Goal: Information Seeking & Learning: Learn about a topic

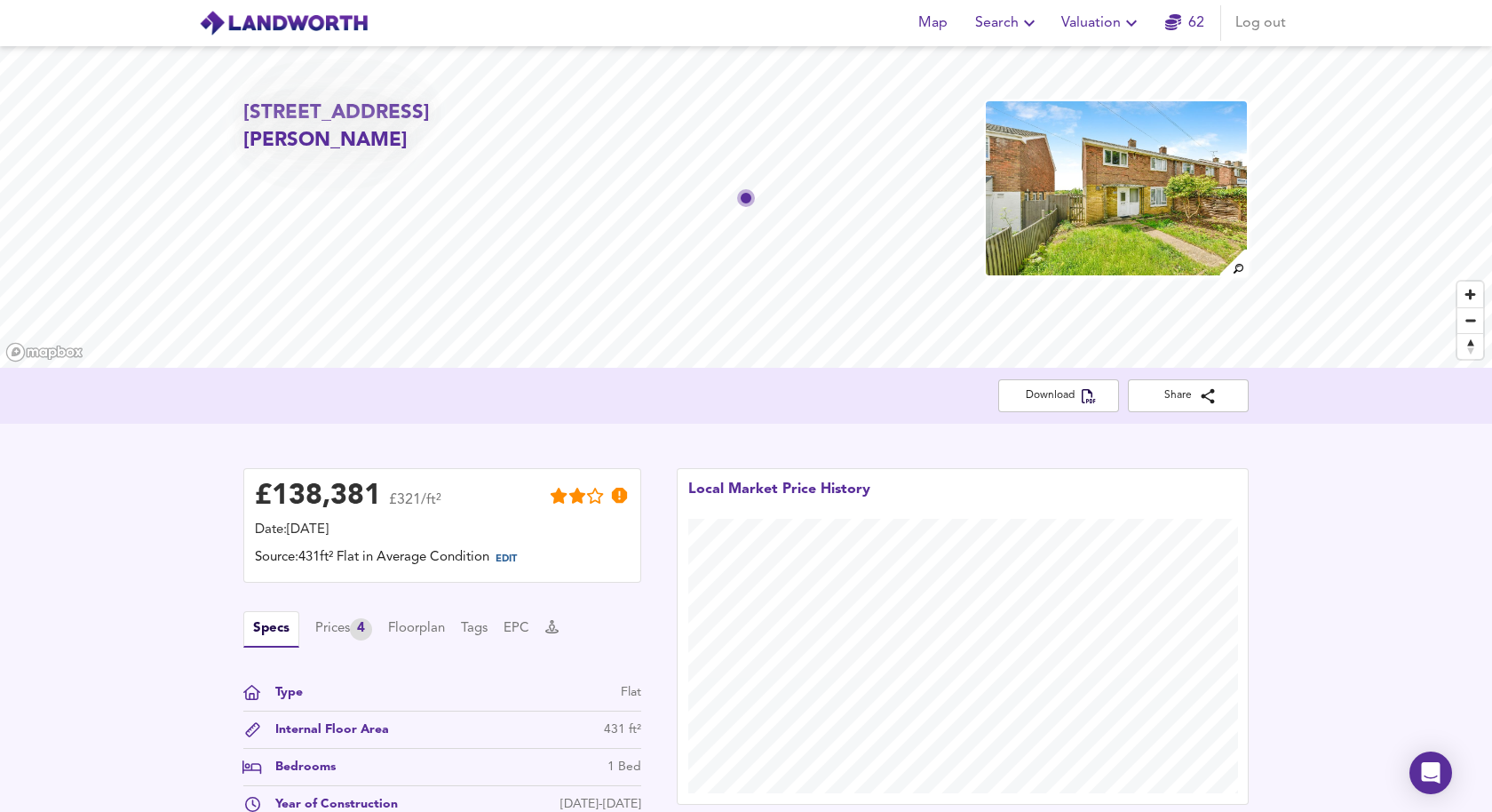
click at [325, 37] on div "Map Search Valuation 62 Log out" at bounding box center [745, 23] width 1137 height 44
click at [308, 24] on img at bounding box center [284, 23] width 170 height 26
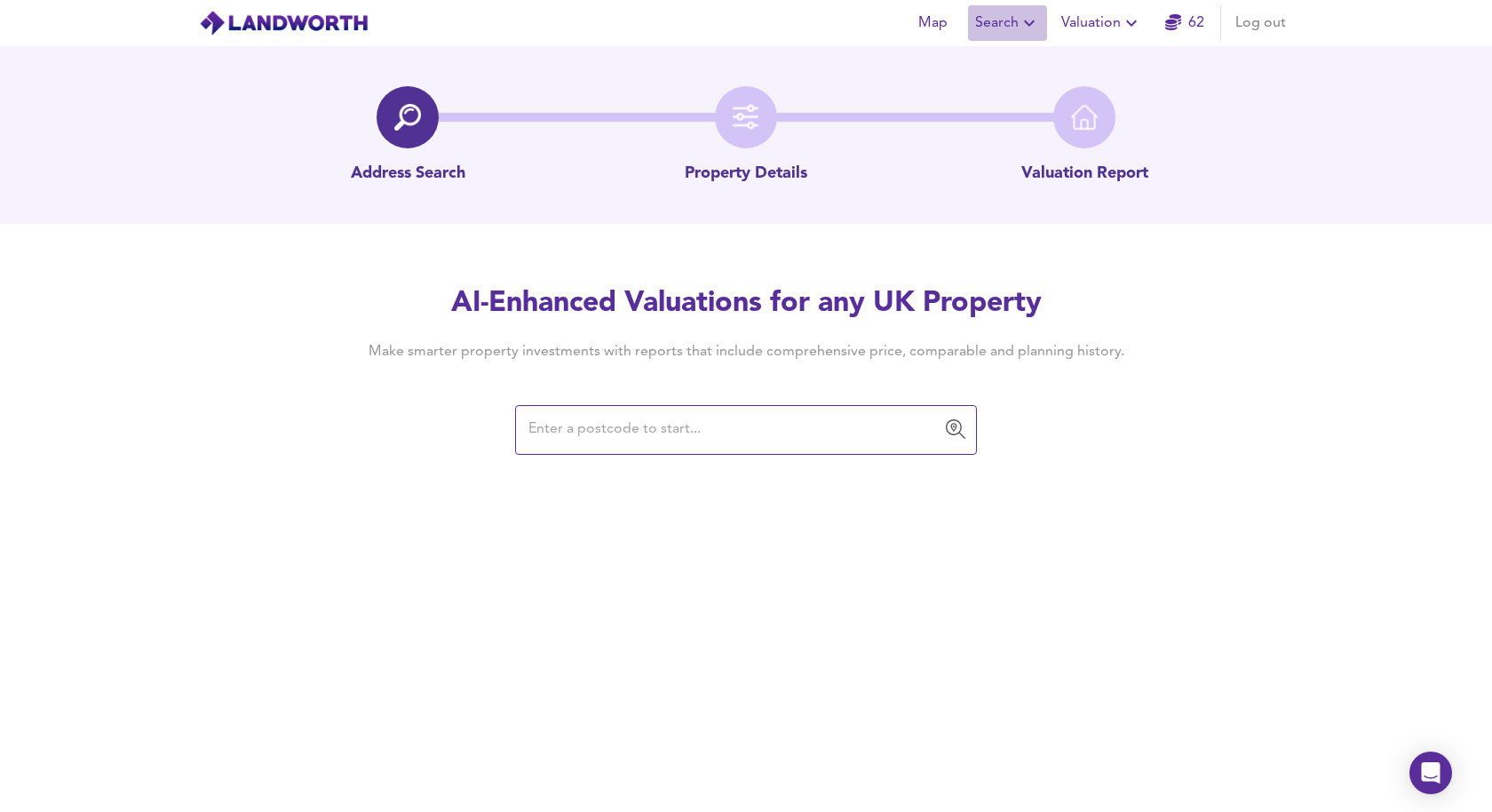
click at [1027, 17] on icon "button" at bounding box center [1030, 24] width 22 height 22
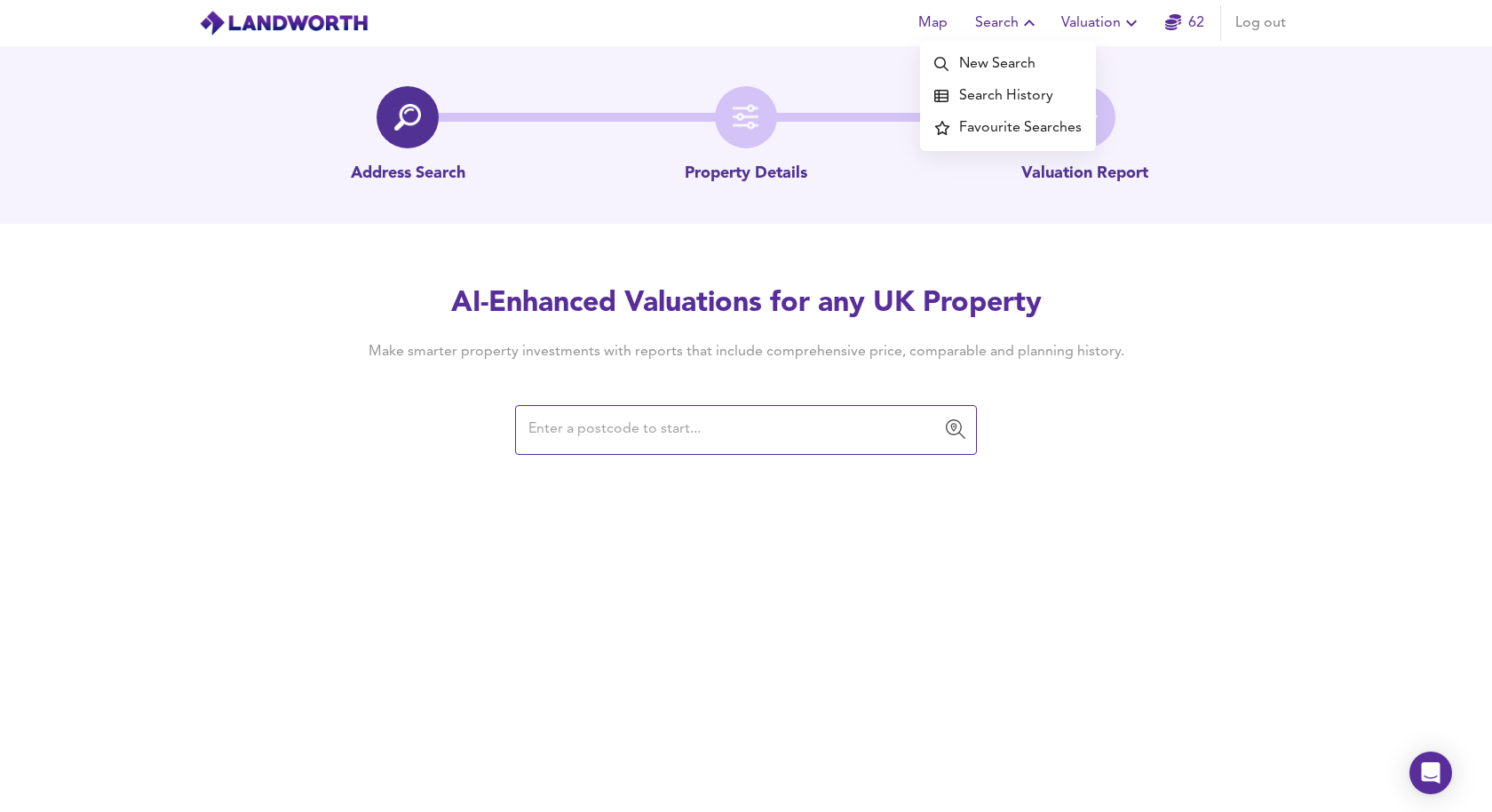
click at [1017, 55] on li "New Search" at bounding box center [1008, 63] width 176 height 32
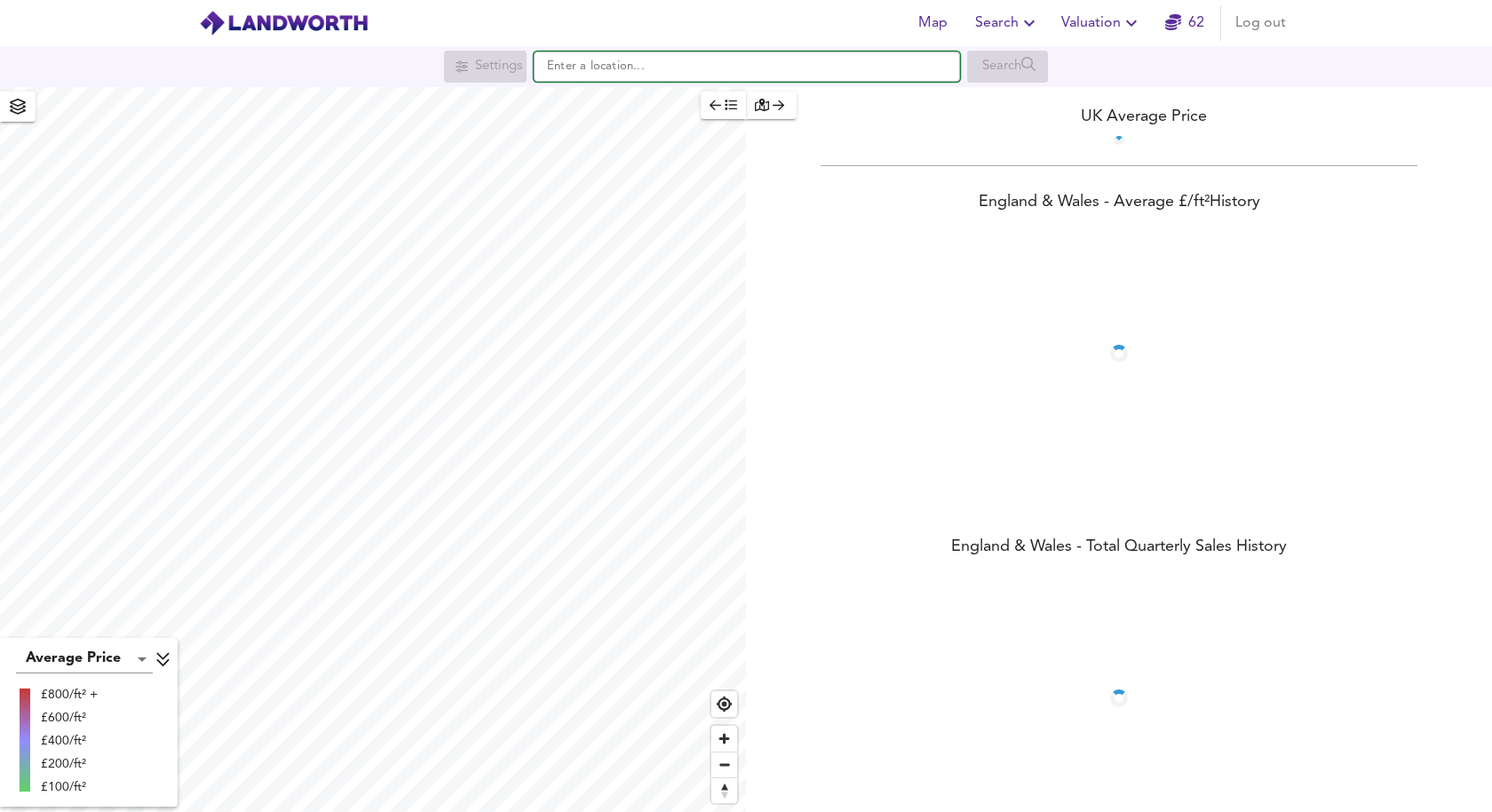
click at [741, 72] on input "text" at bounding box center [747, 66] width 427 height 30
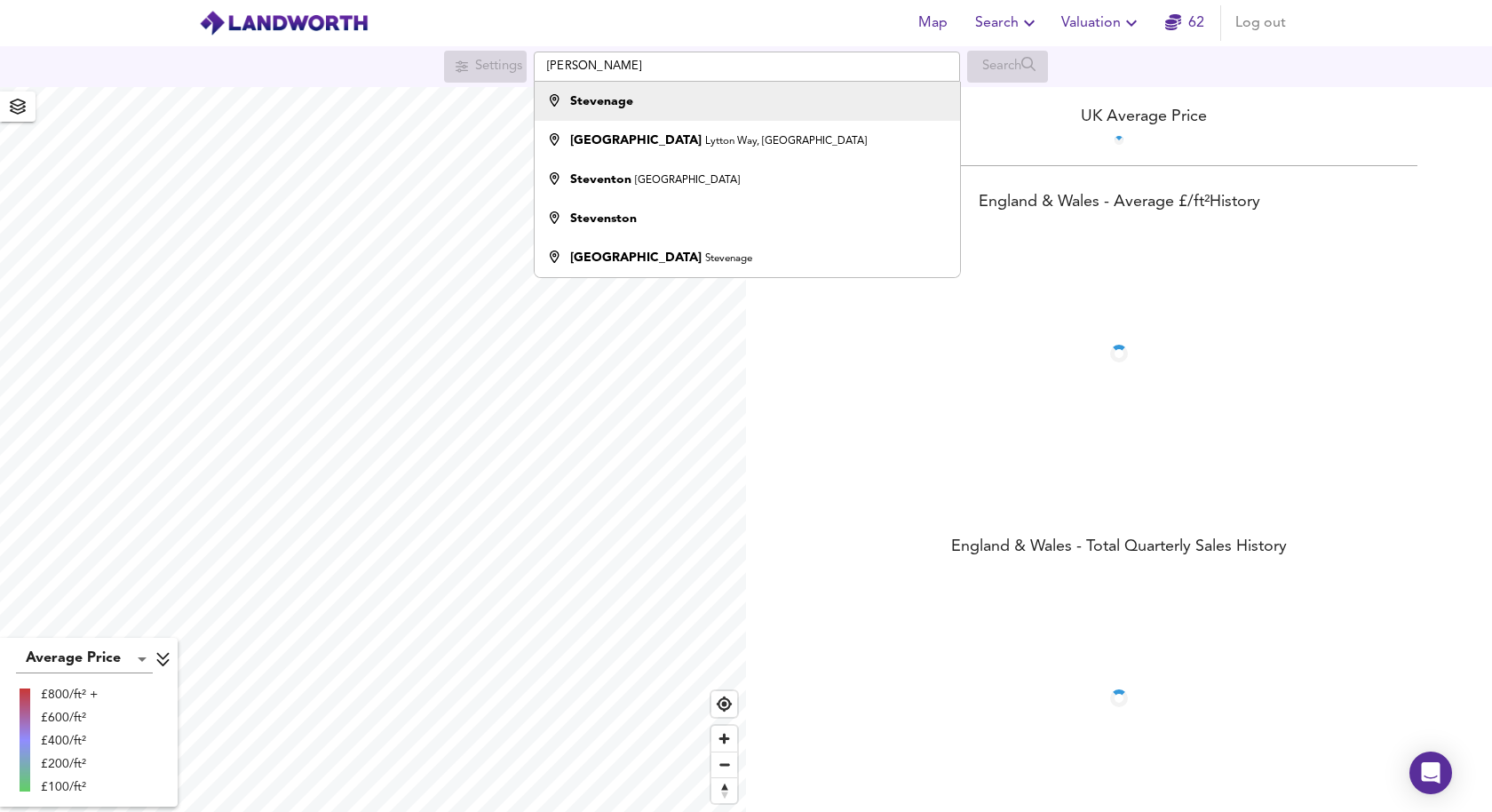
click at [733, 88] on li "Stevenage" at bounding box center [747, 100] width 425 height 39
type input "Stevenage"
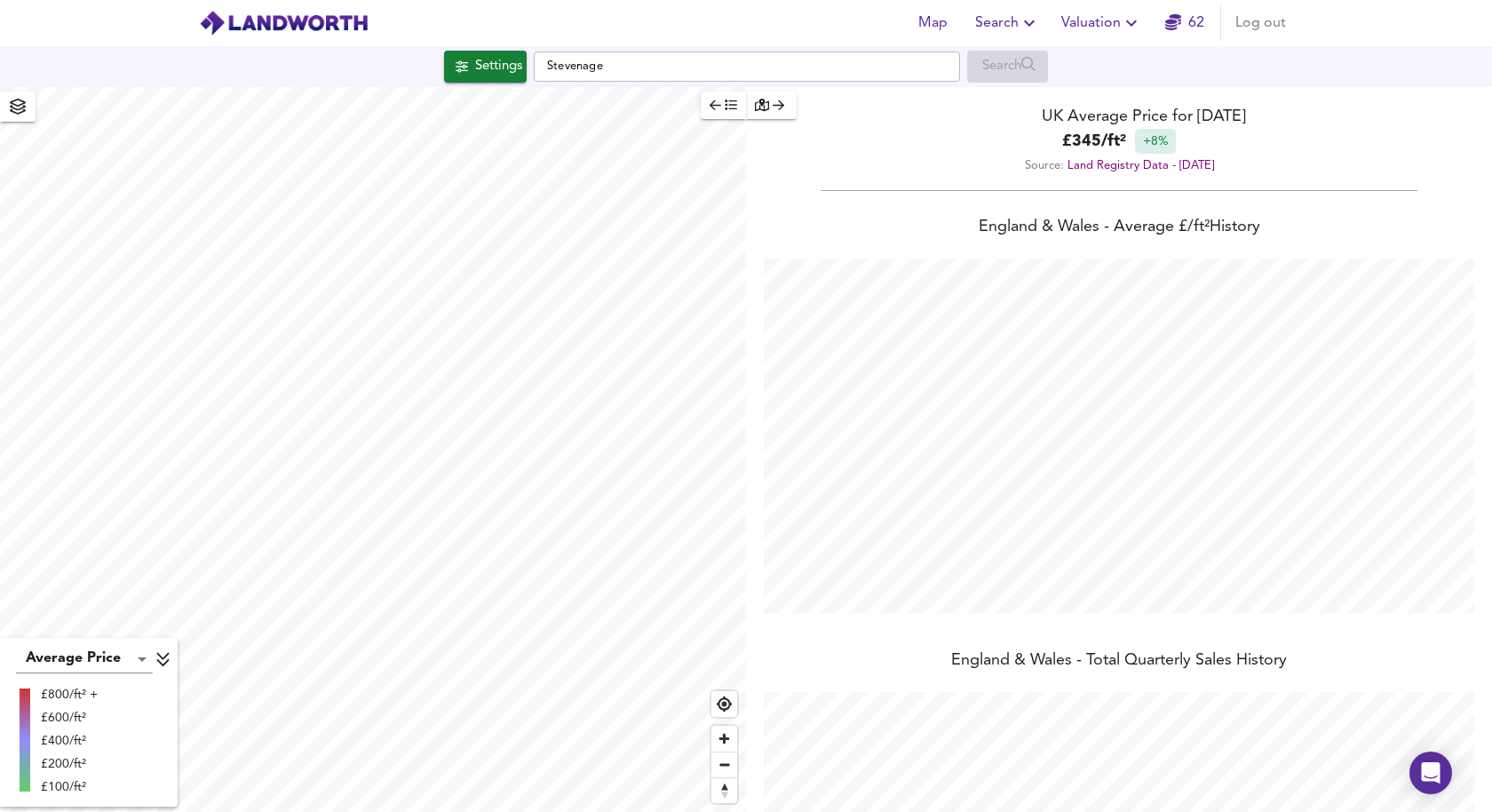
scroll to position [812, 1492]
checkbox input "false"
checkbox input "true"
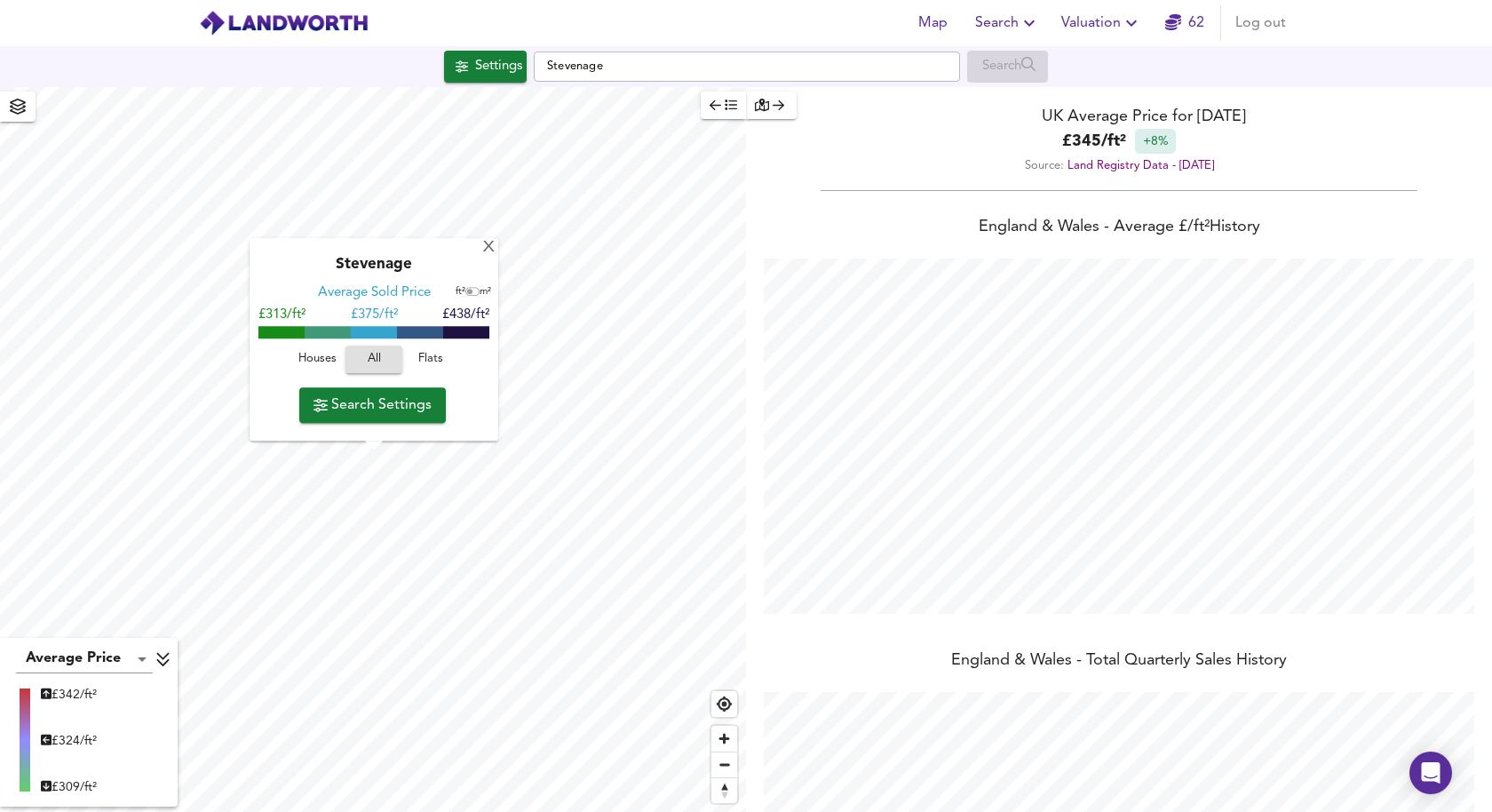
click at [483, 260] on div "Stevenage" at bounding box center [373, 270] width 231 height 28
click at [488, 249] on div "X" at bounding box center [488, 248] width 15 height 17
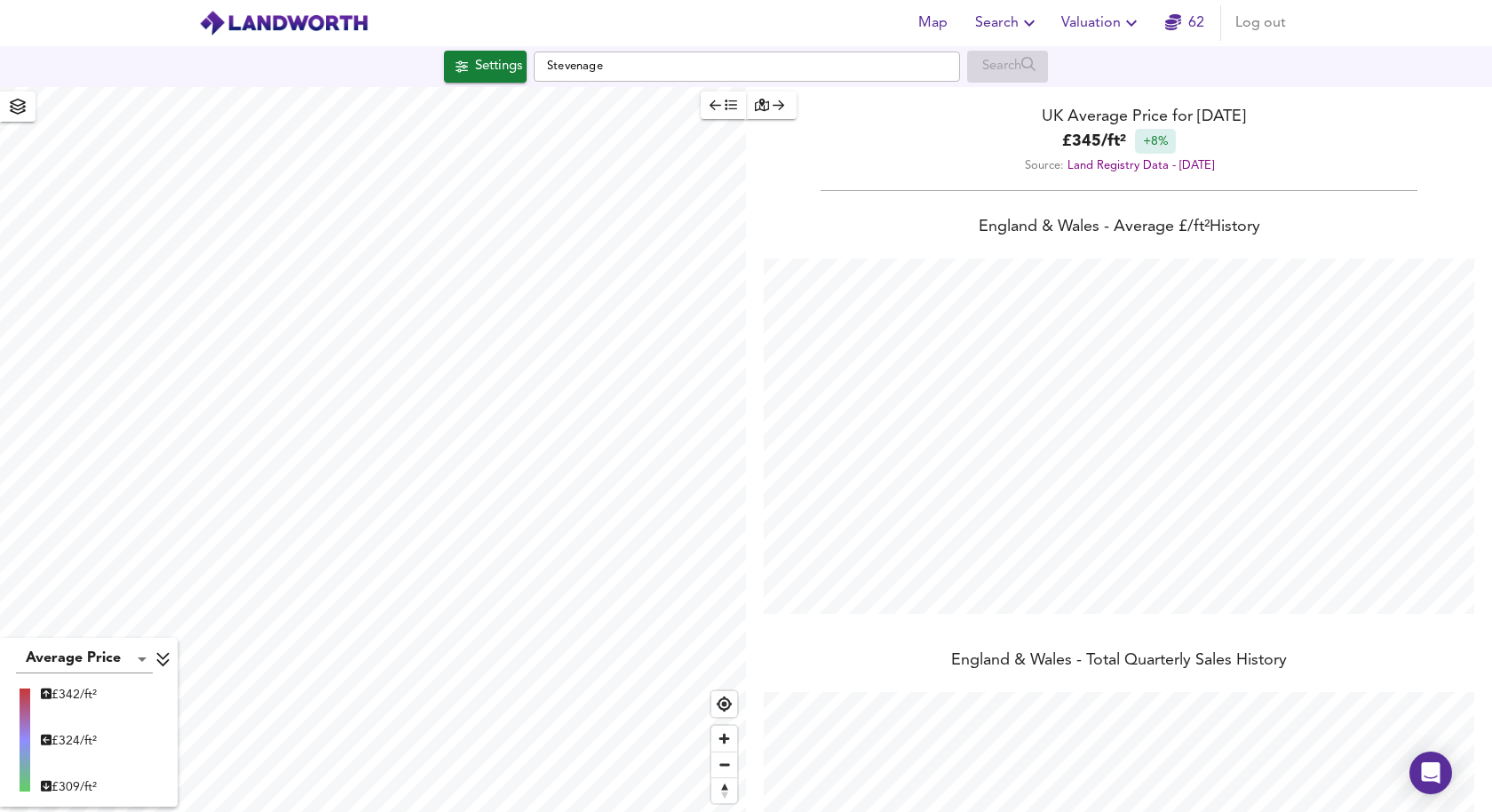
type input "2561"
click at [490, 76] on div "Settings" at bounding box center [499, 67] width 47 height 24
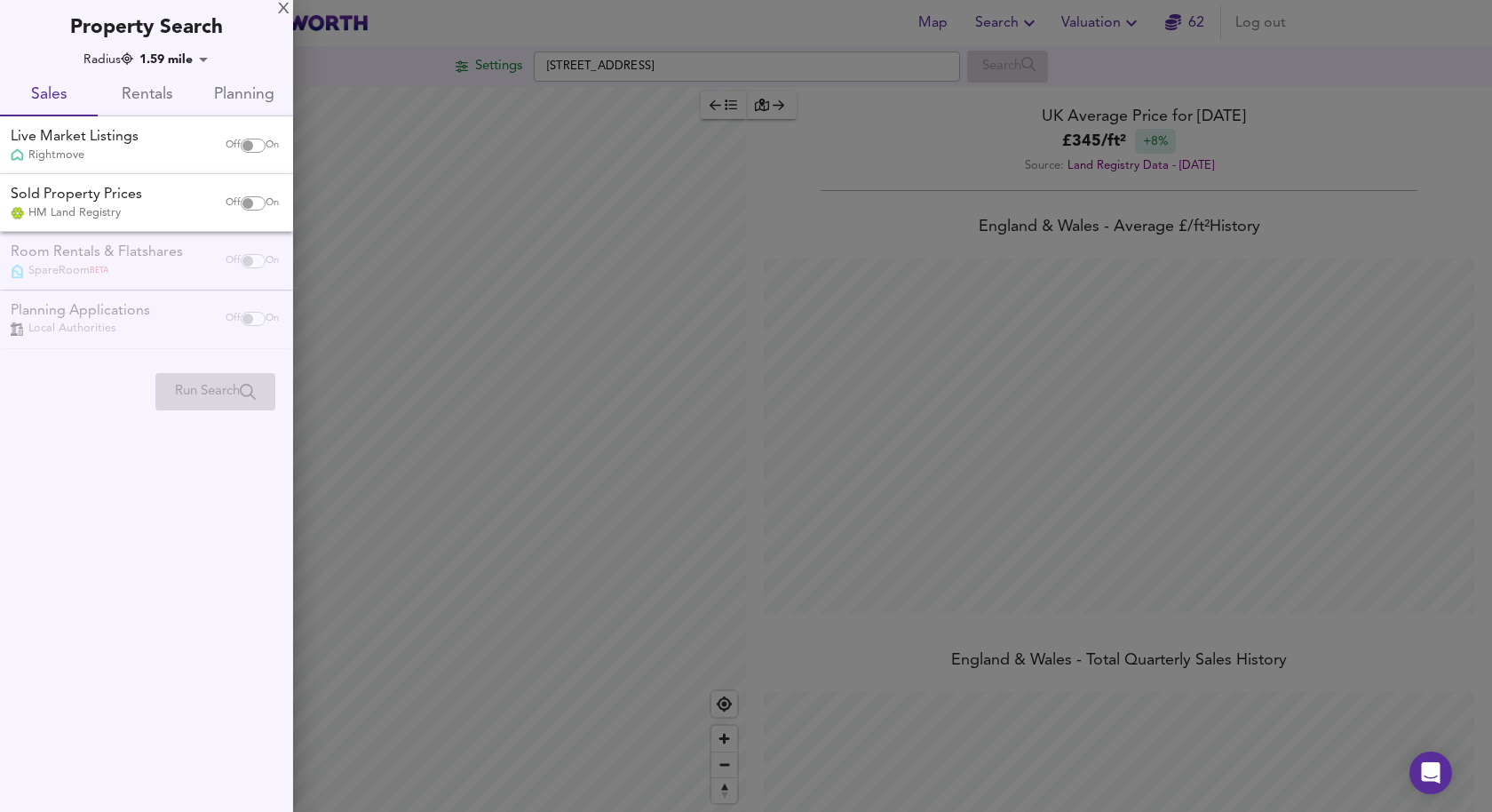
click at [256, 147] on input "checkbox" at bounding box center [248, 146] width 42 height 14
checkbox input "true"
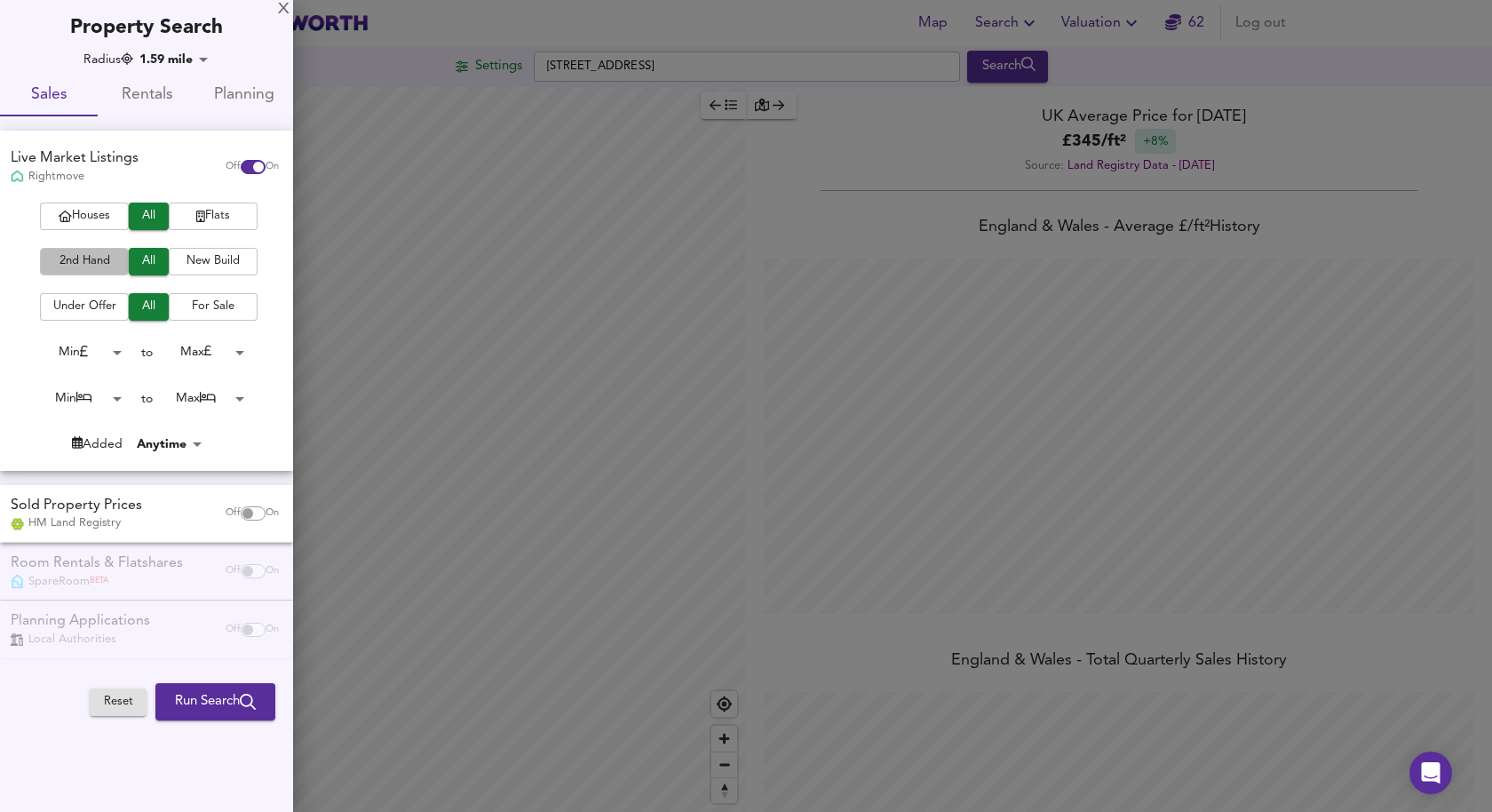
click at [90, 251] on span "2nd Hand" at bounding box center [84, 261] width 71 height 21
click at [90, 223] on span "Houses" at bounding box center [84, 216] width 71 height 21
click at [103, 382] on div "Houses All Flats 2nd Hand All New Build Under Offer All For Sale Min 0 to Max 2…" at bounding box center [146, 336] width 293 height 268
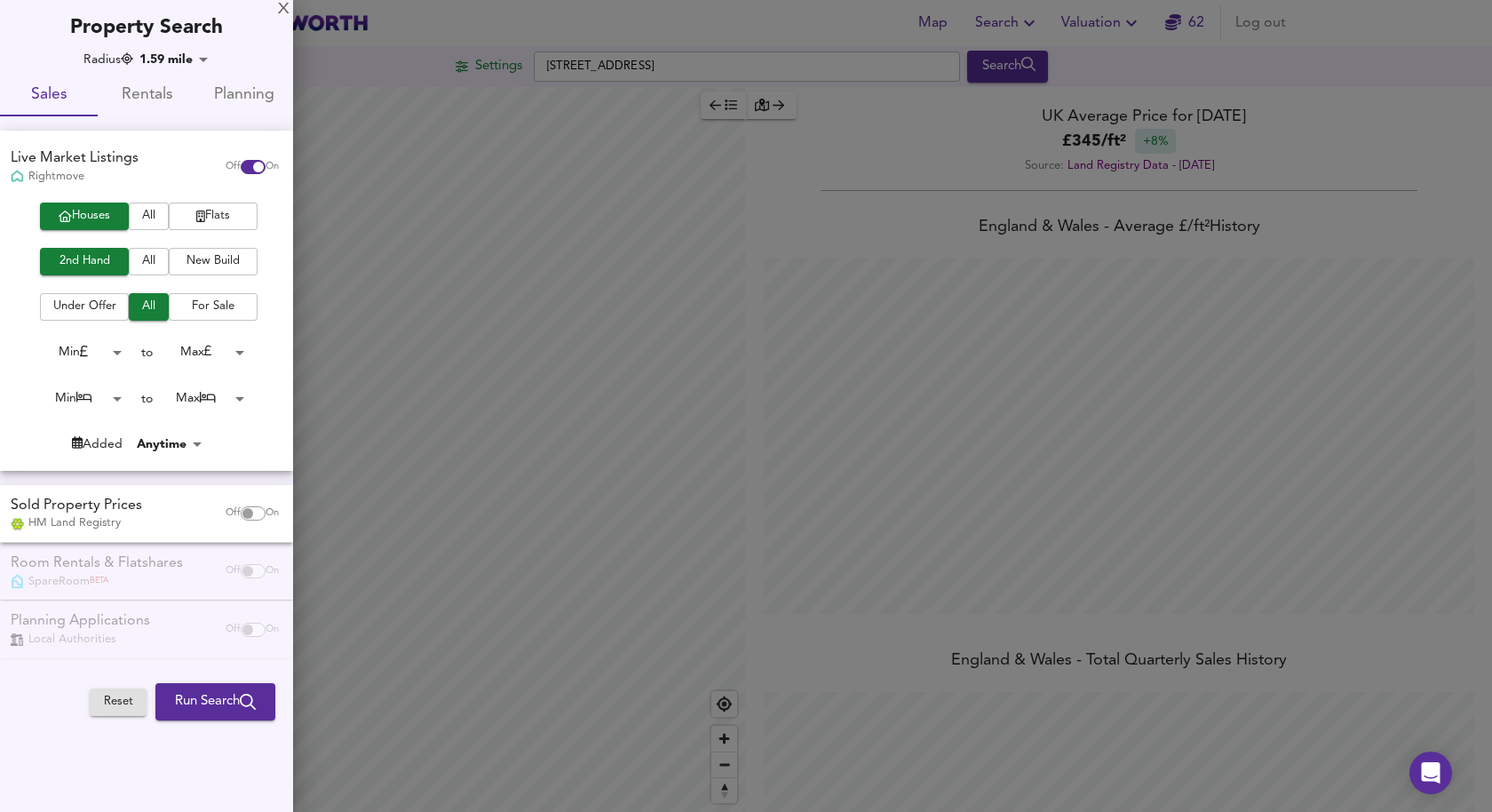
click at [96, 401] on body "Map Search Valuation 62 Log out Settings [GEOGRAPHIC_DATA] Search Average Price…" at bounding box center [746, 406] width 1492 height 812
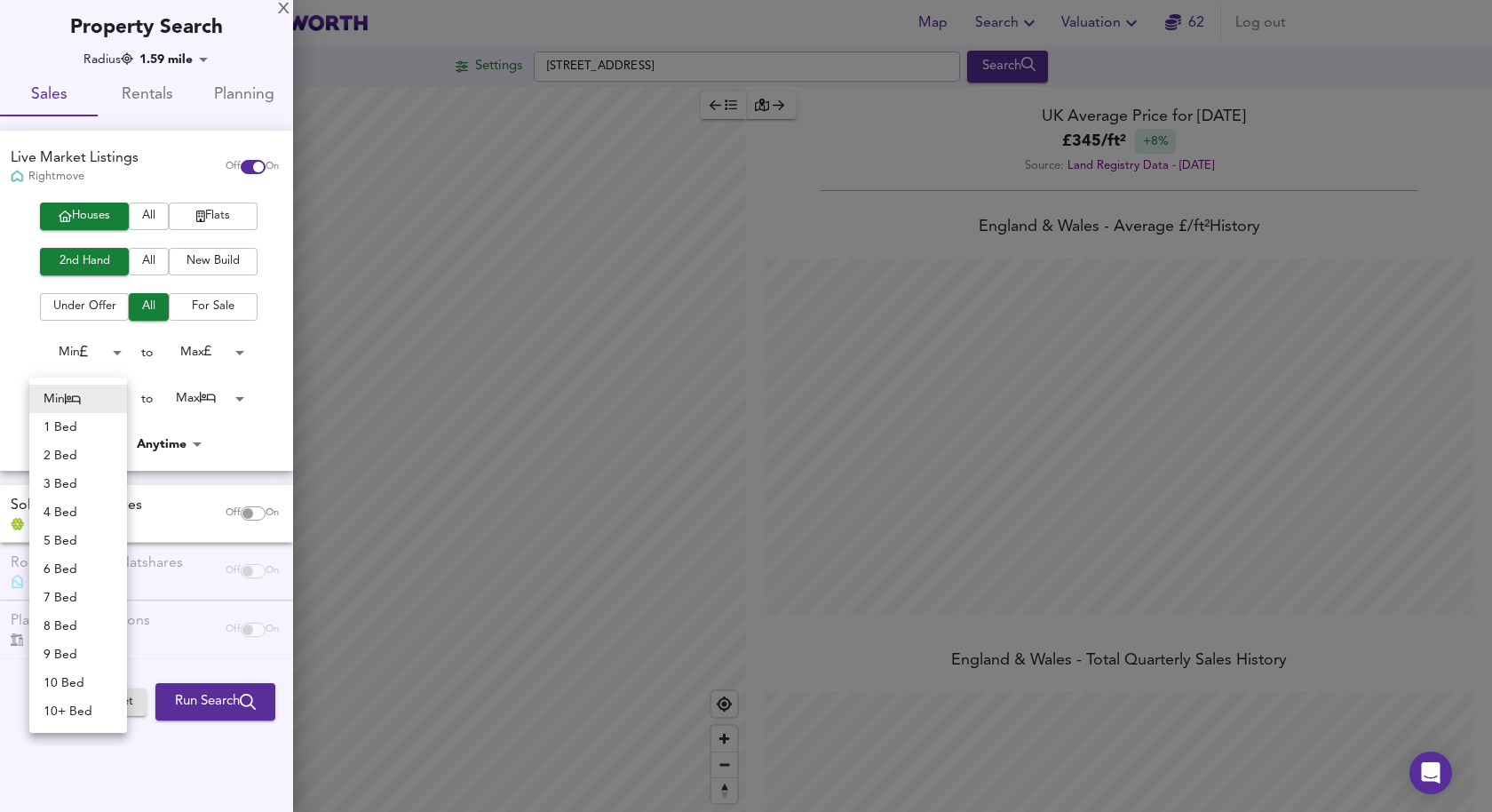
click at [85, 514] on li "4 Bed" at bounding box center [78, 512] width 98 height 28
type input "4"
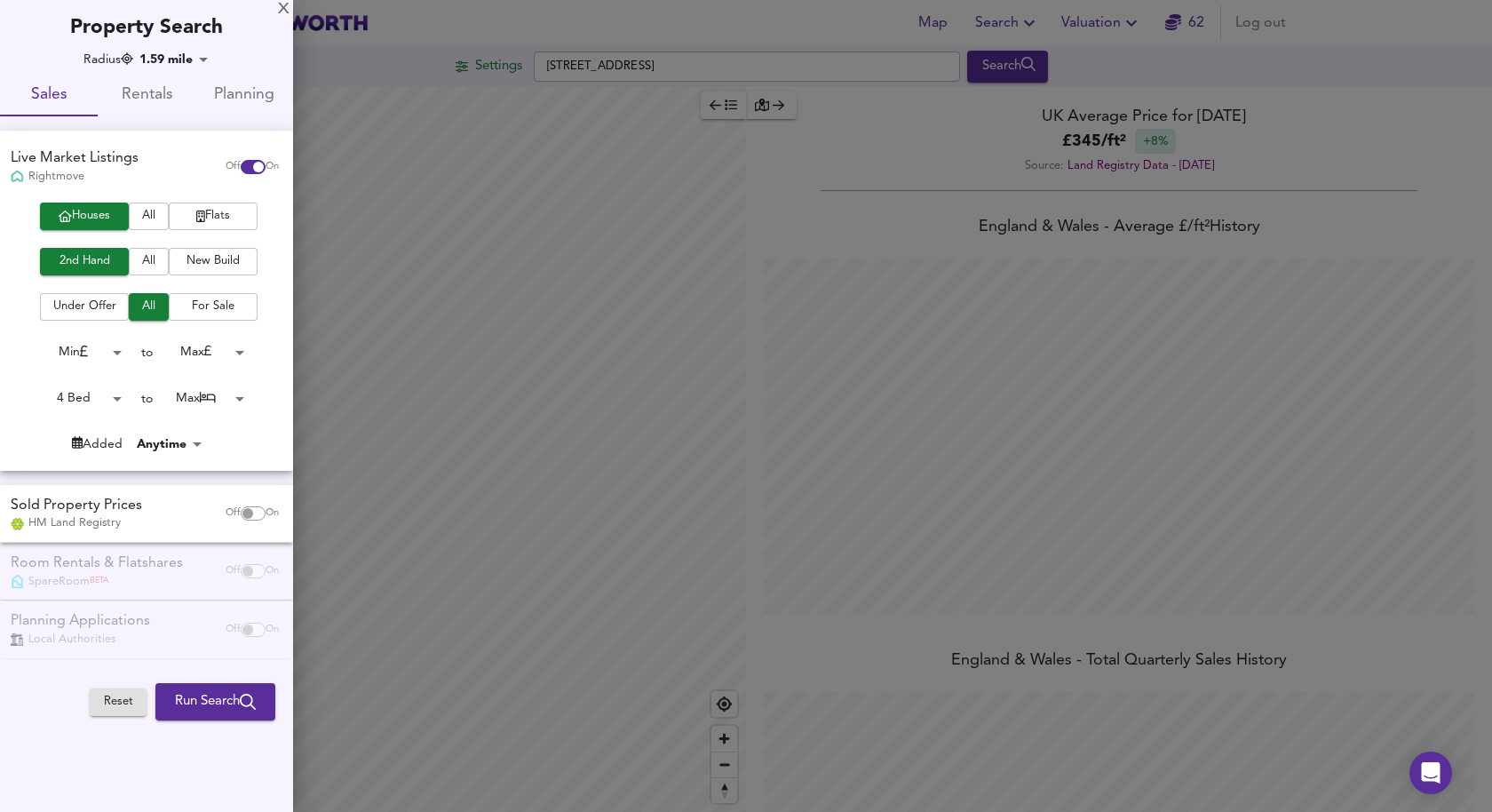
click at [208, 700] on span "Run Search" at bounding box center [215, 702] width 80 height 24
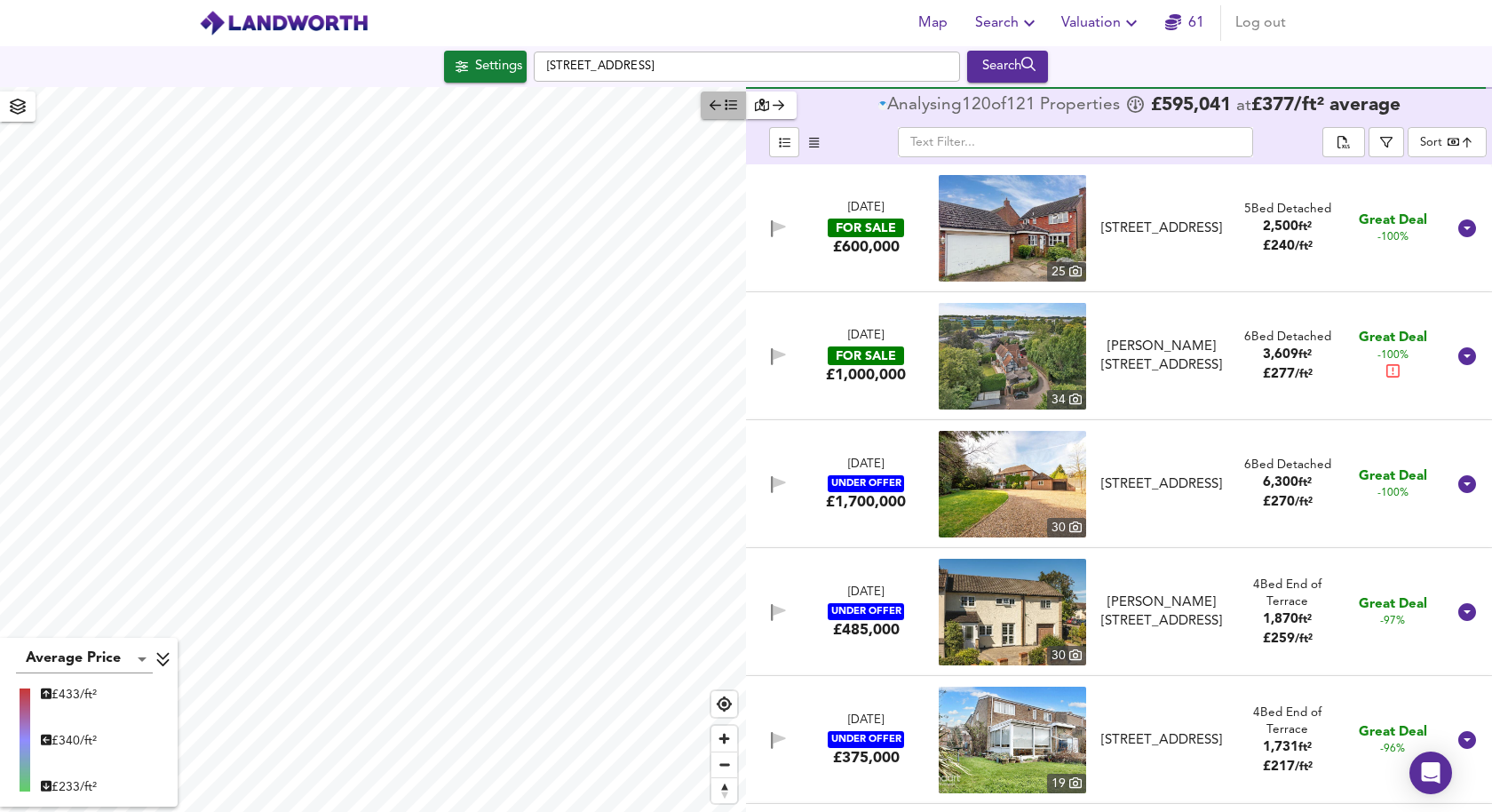
click at [727, 99] on icon "button" at bounding box center [732, 105] width 13 height 13
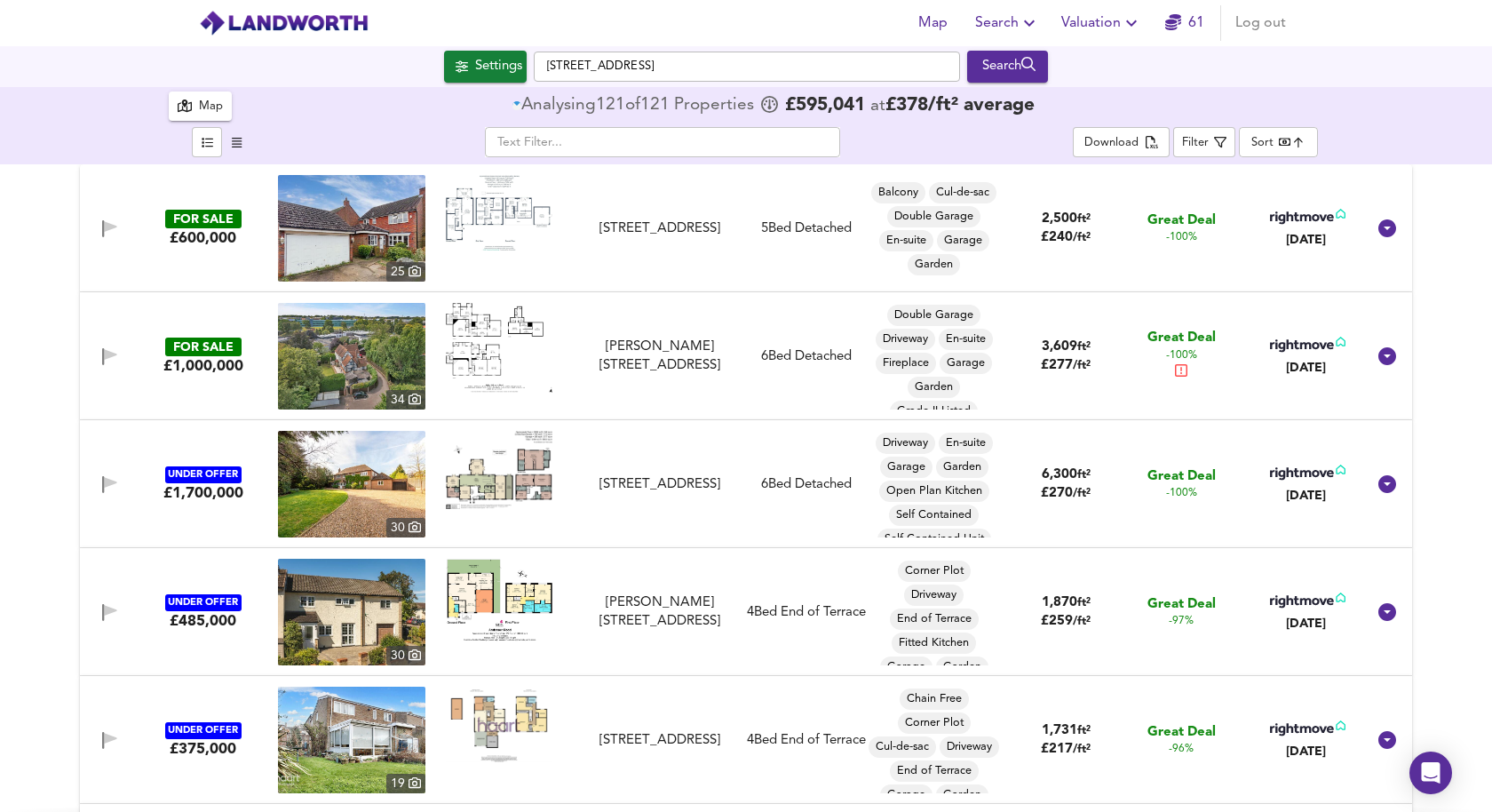
click at [1297, 149] on body "Map Search Valuation 61 Log out Settings [STREET_ADDRESS] Search 121 Results Av…" at bounding box center [746, 406] width 1492 height 812
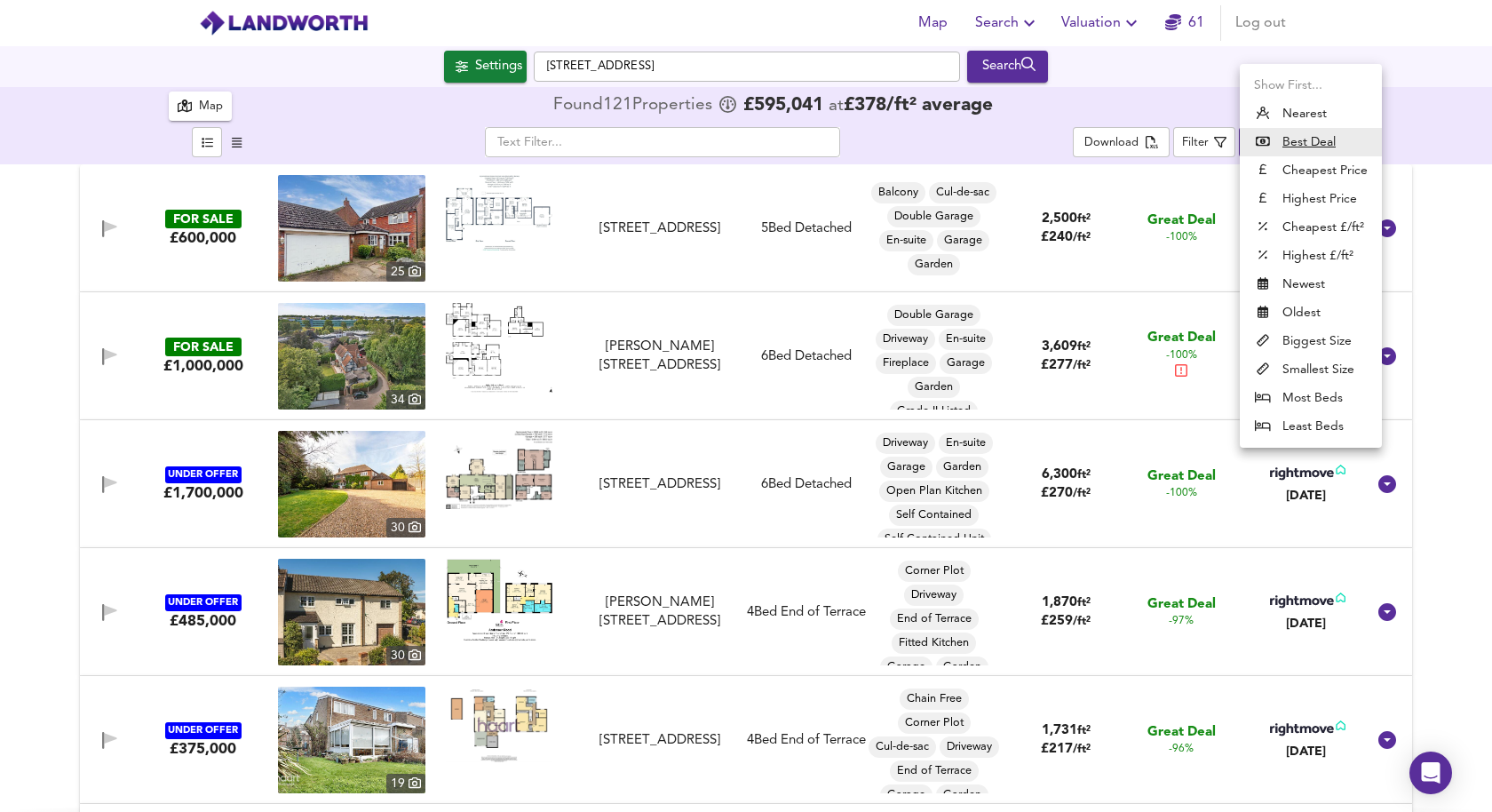
click at [1327, 345] on li "Biggest Size" at bounding box center [1310, 341] width 142 height 28
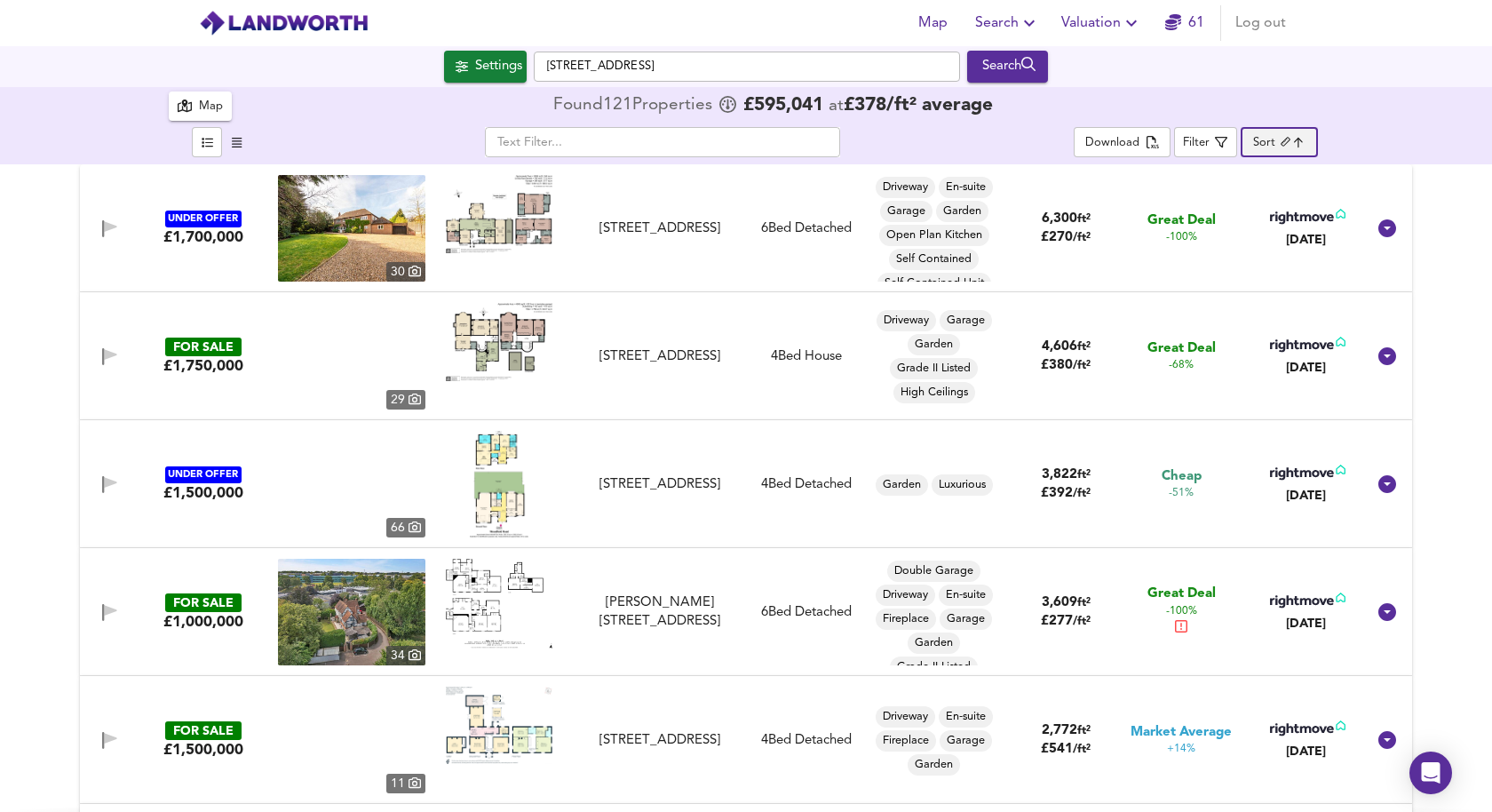
type input "biggest"
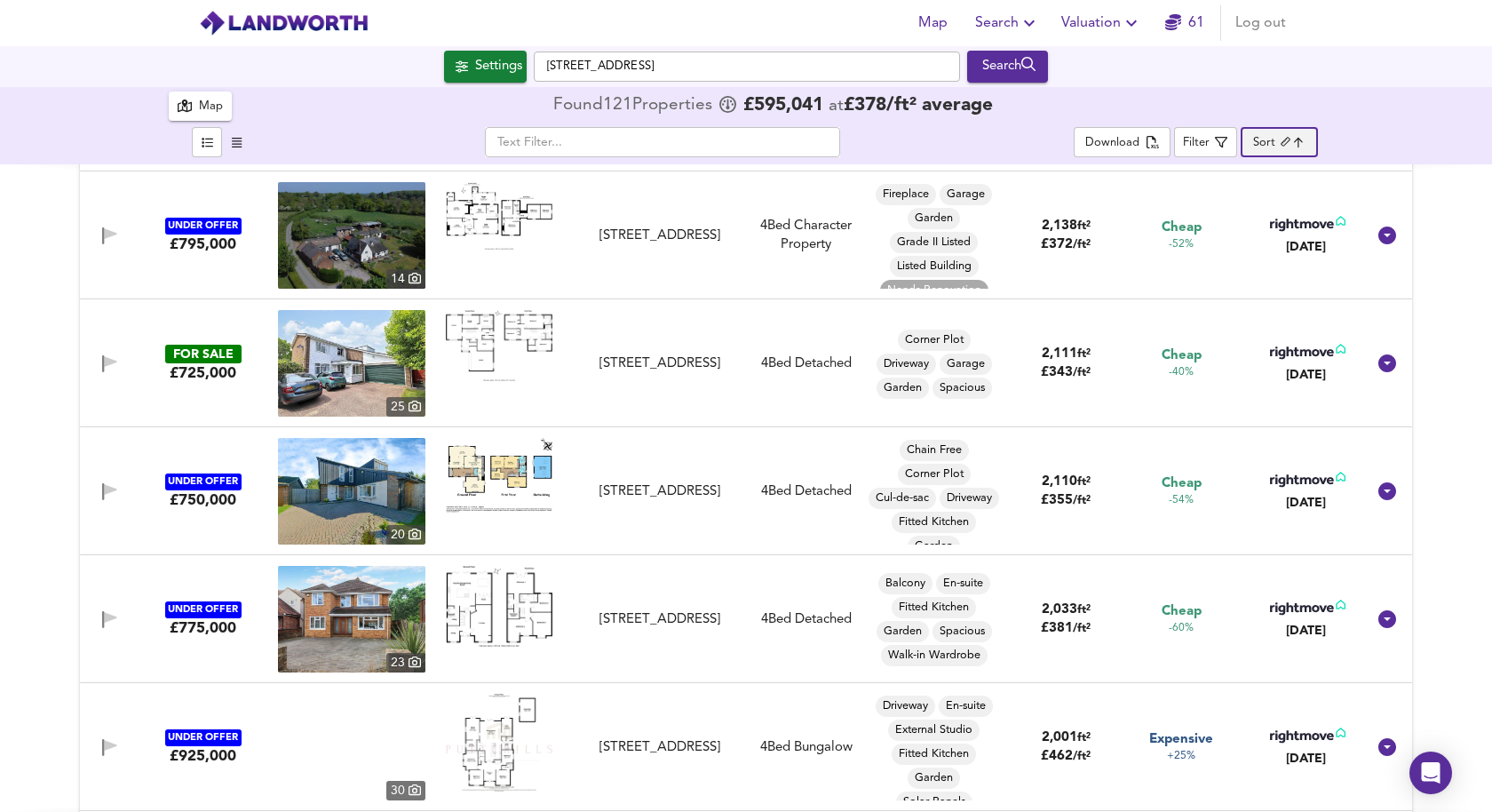
scroll to position [1548, 0]
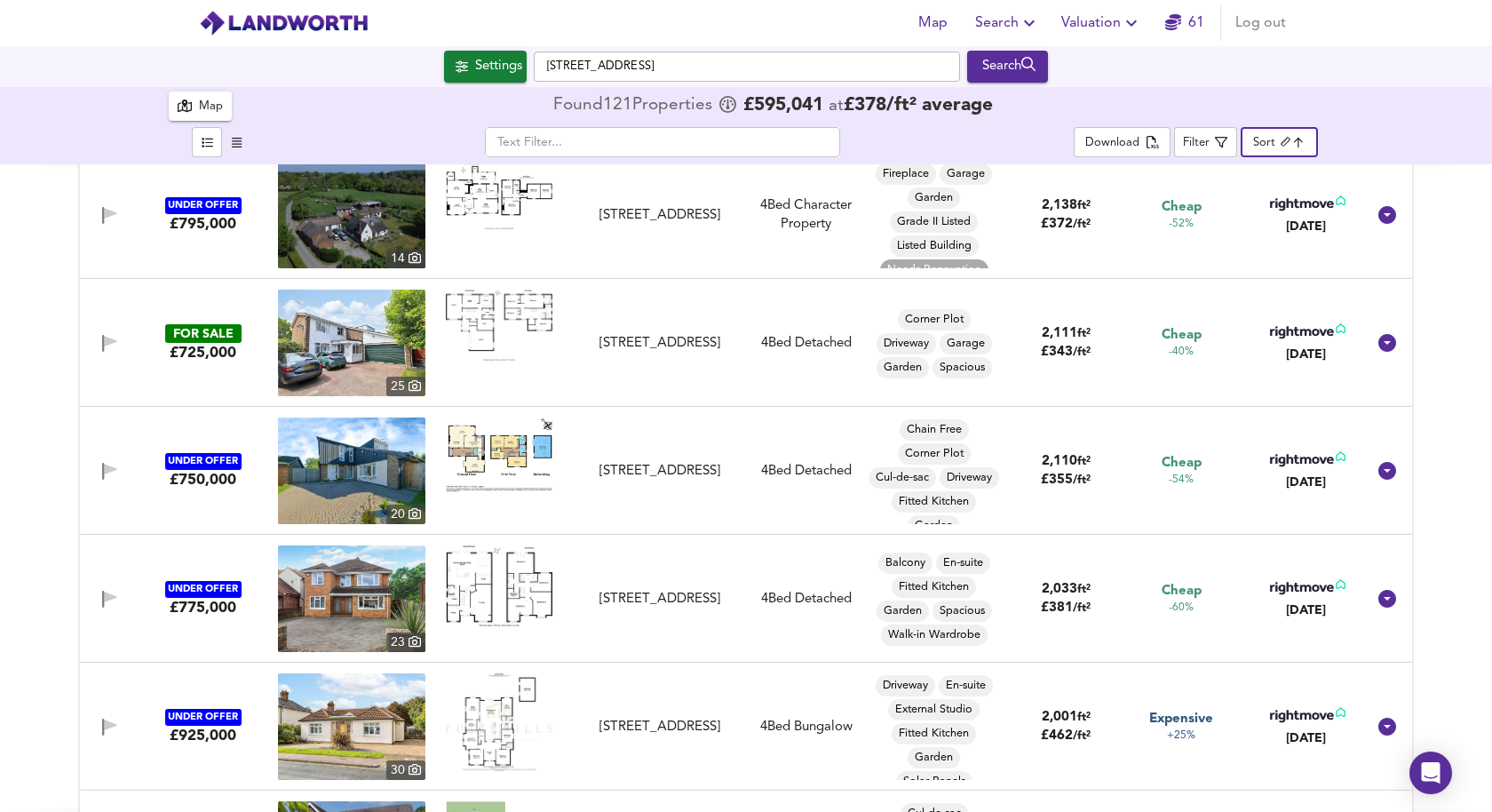
click at [485, 74] on div "Settings" at bounding box center [499, 67] width 47 height 24
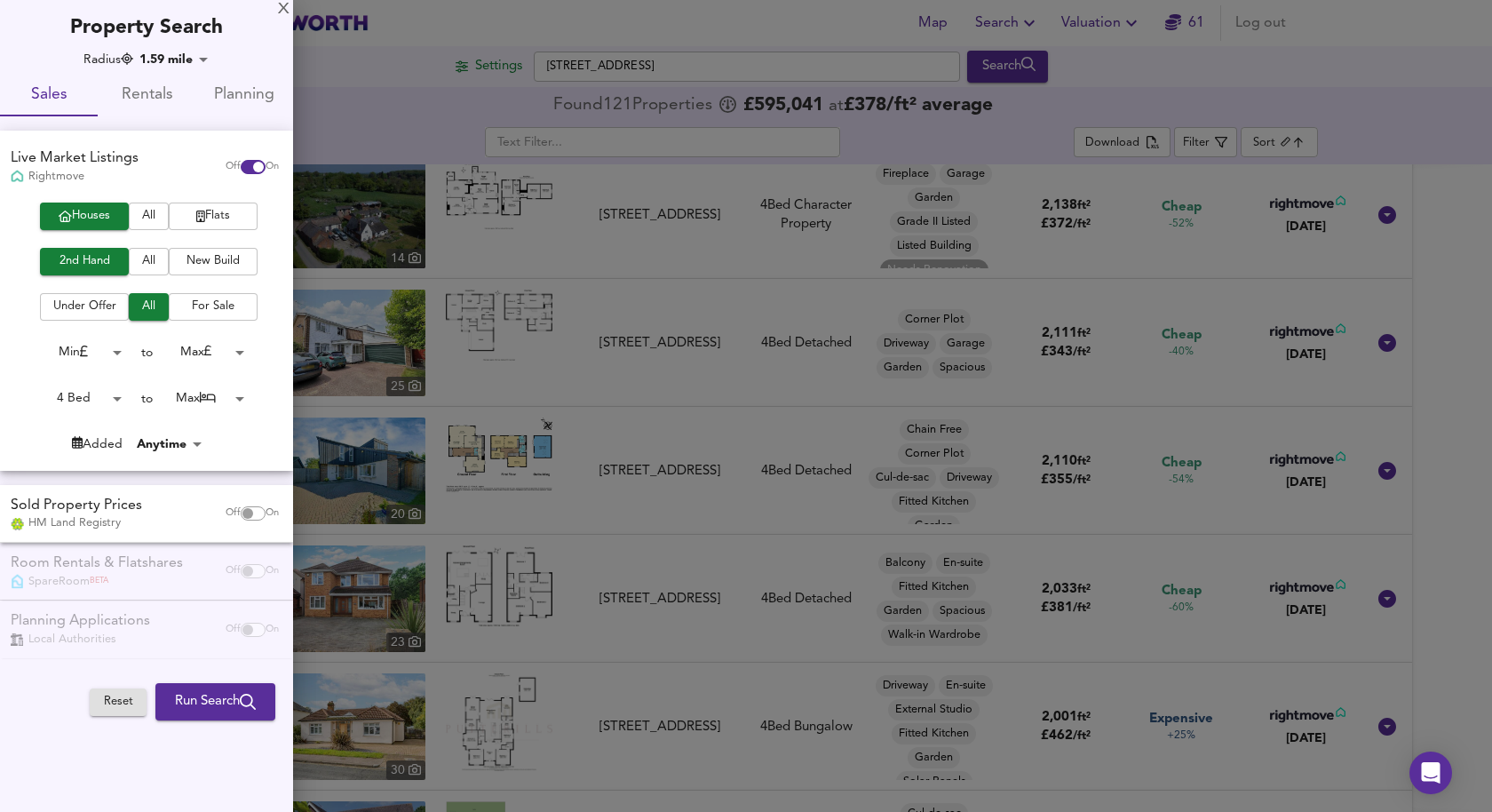
click at [231, 356] on body "Map Search Valuation 61 Log out Settings [STREET_ADDRESS] Search 121 Results Av…" at bounding box center [746, 406] width 1492 height 812
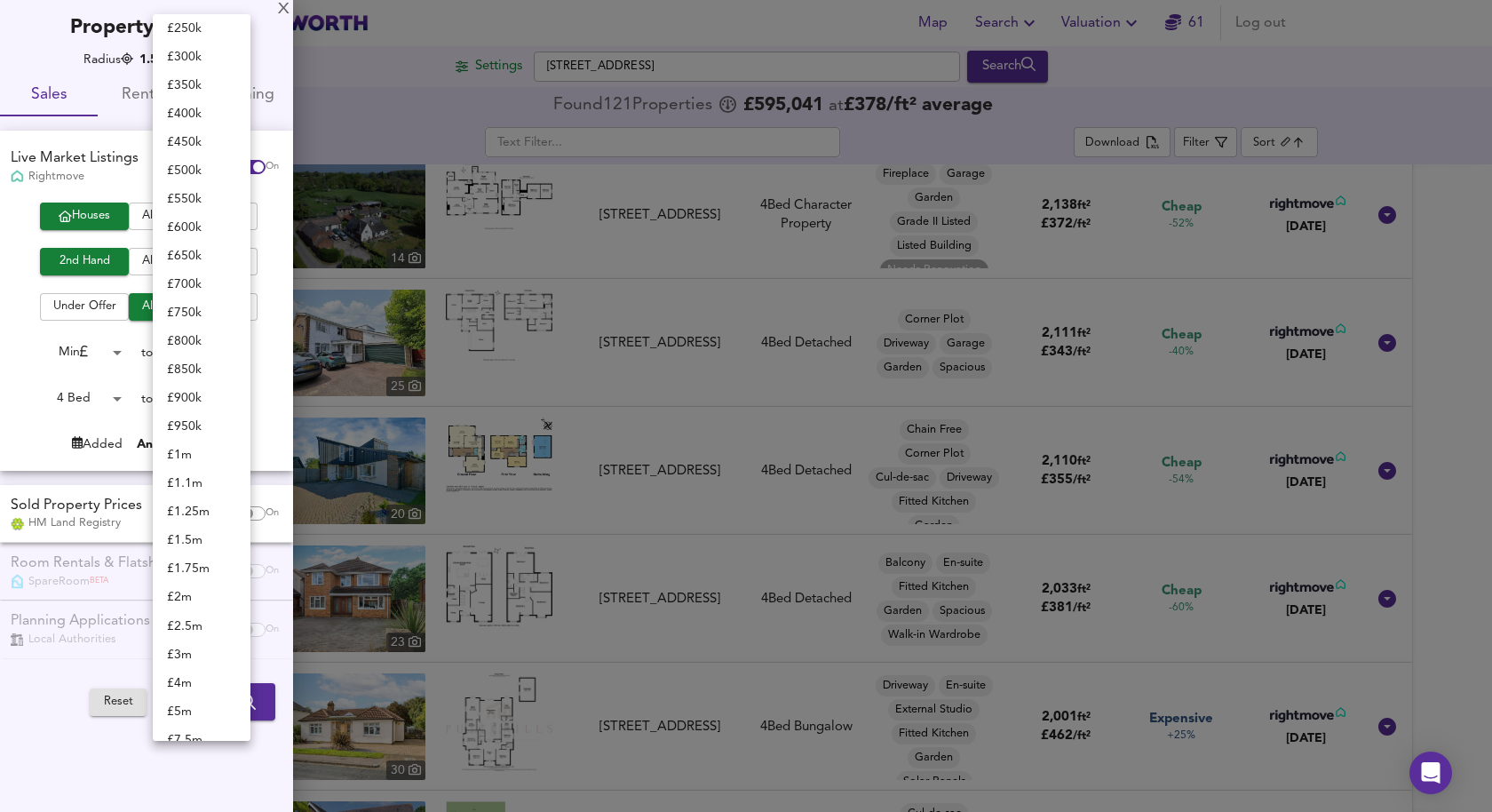
scroll to position [269, 0]
drag, startPoint x: 195, startPoint y: 166, endPoint x: 222, endPoint y: 301, distance: 137.7
click at [195, 166] on li "£ 400k" at bounding box center [202, 164] width 98 height 28
type input "400000"
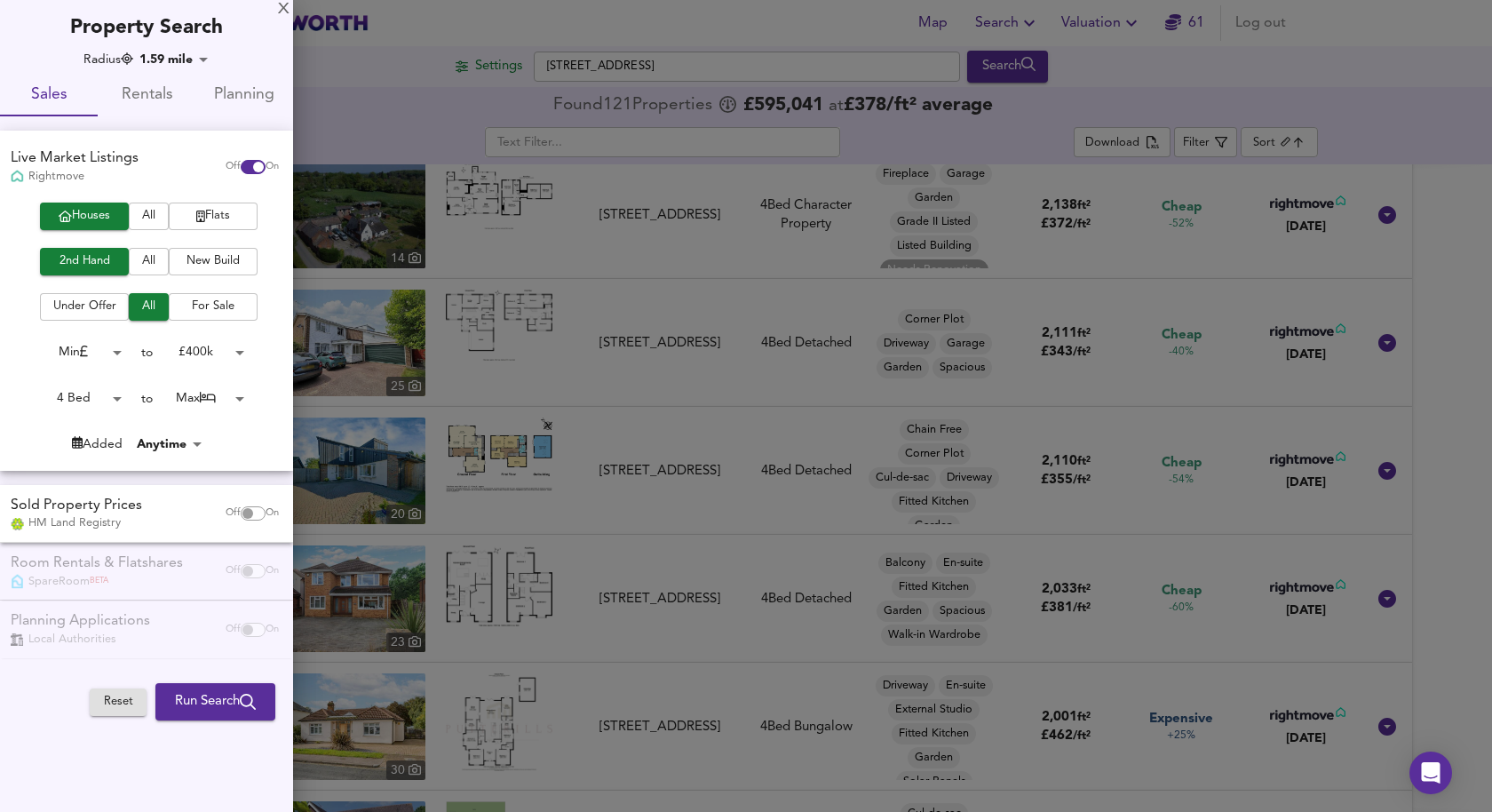
click at [354, 153] on div at bounding box center [746, 406] width 1492 height 812
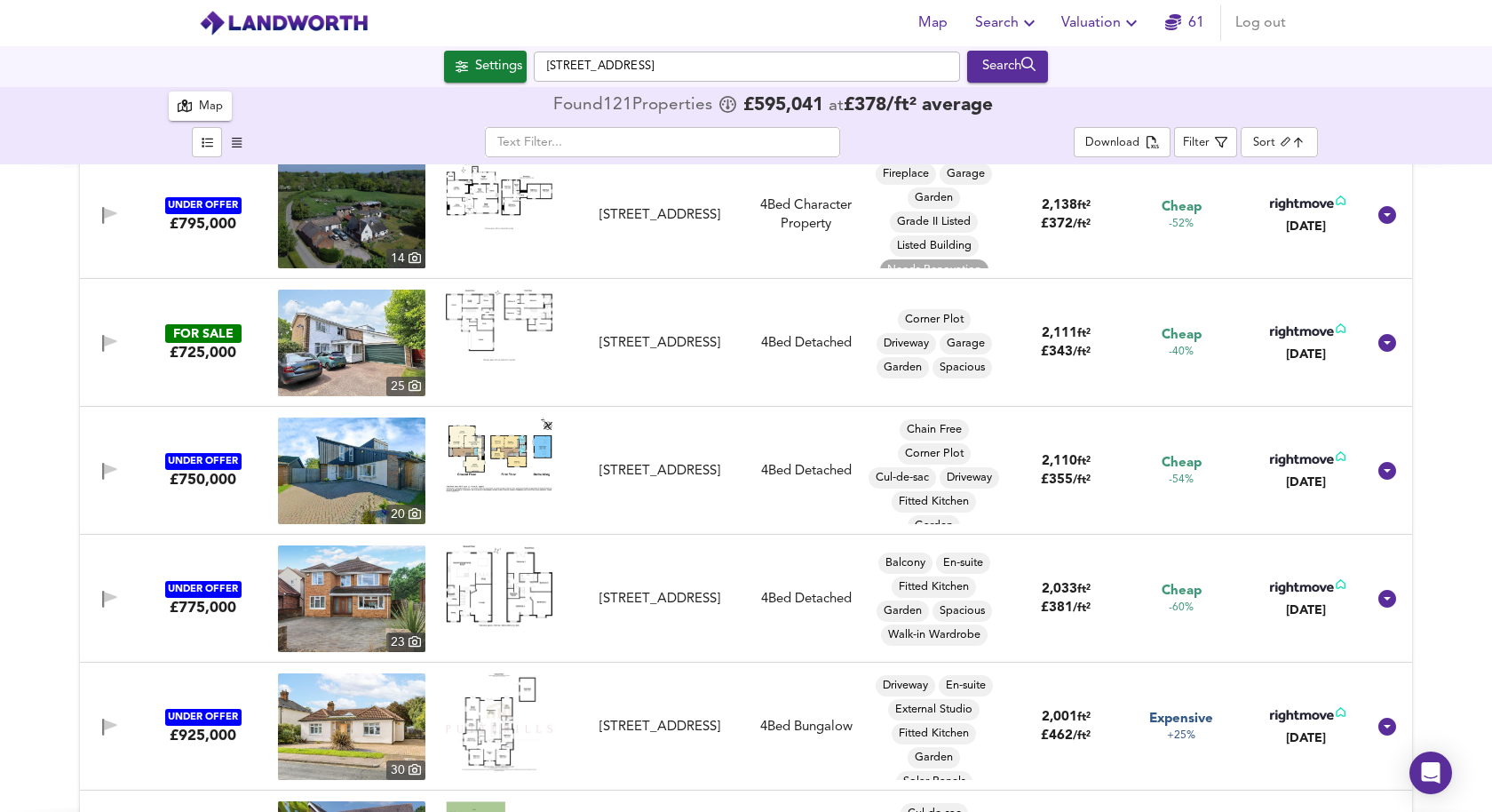
click at [483, 71] on div "Settings" at bounding box center [499, 67] width 47 height 24
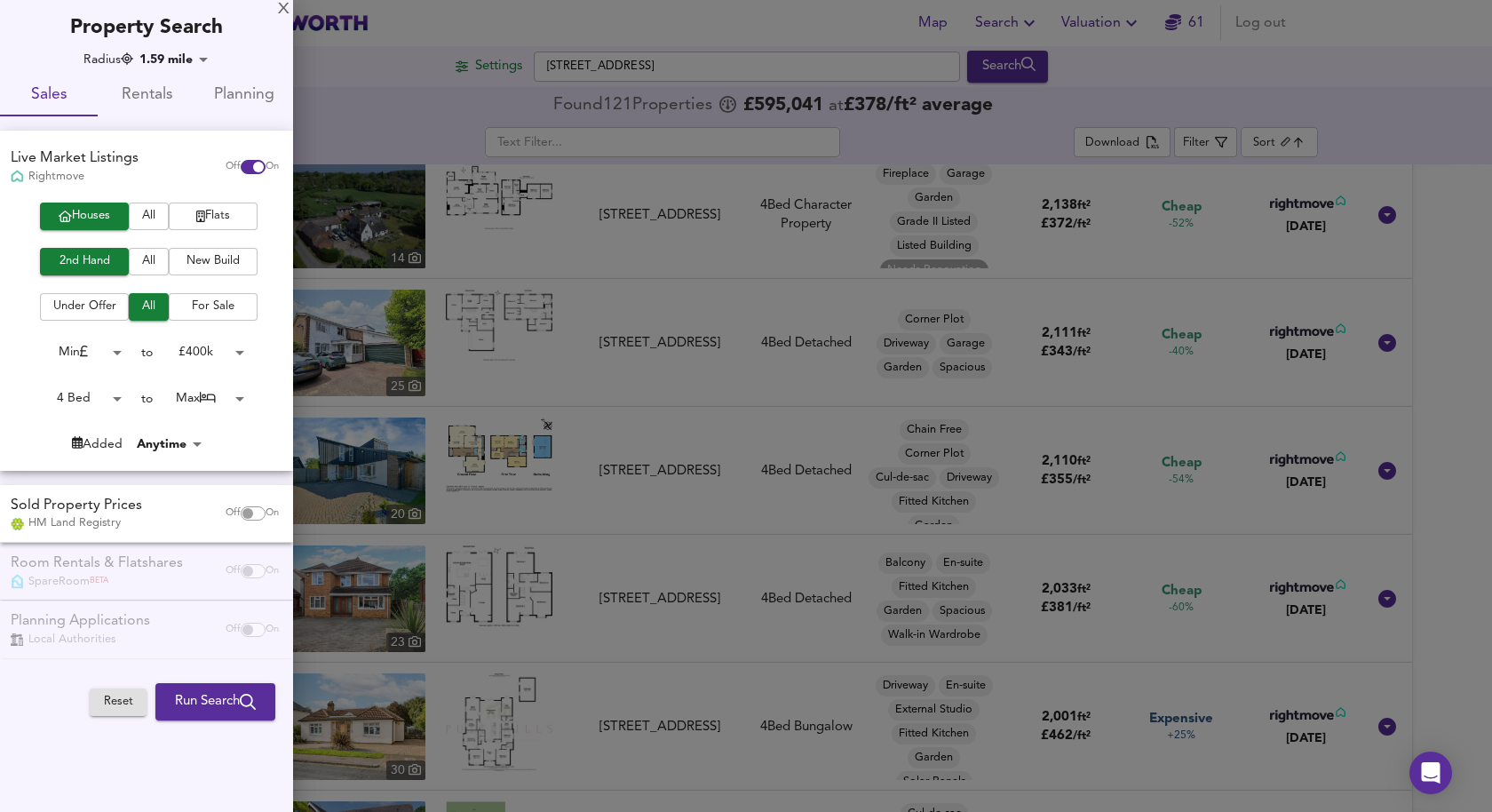
click at [224, 707] on span "Run Search" at bounding box center [215, 702] width 80 height 24
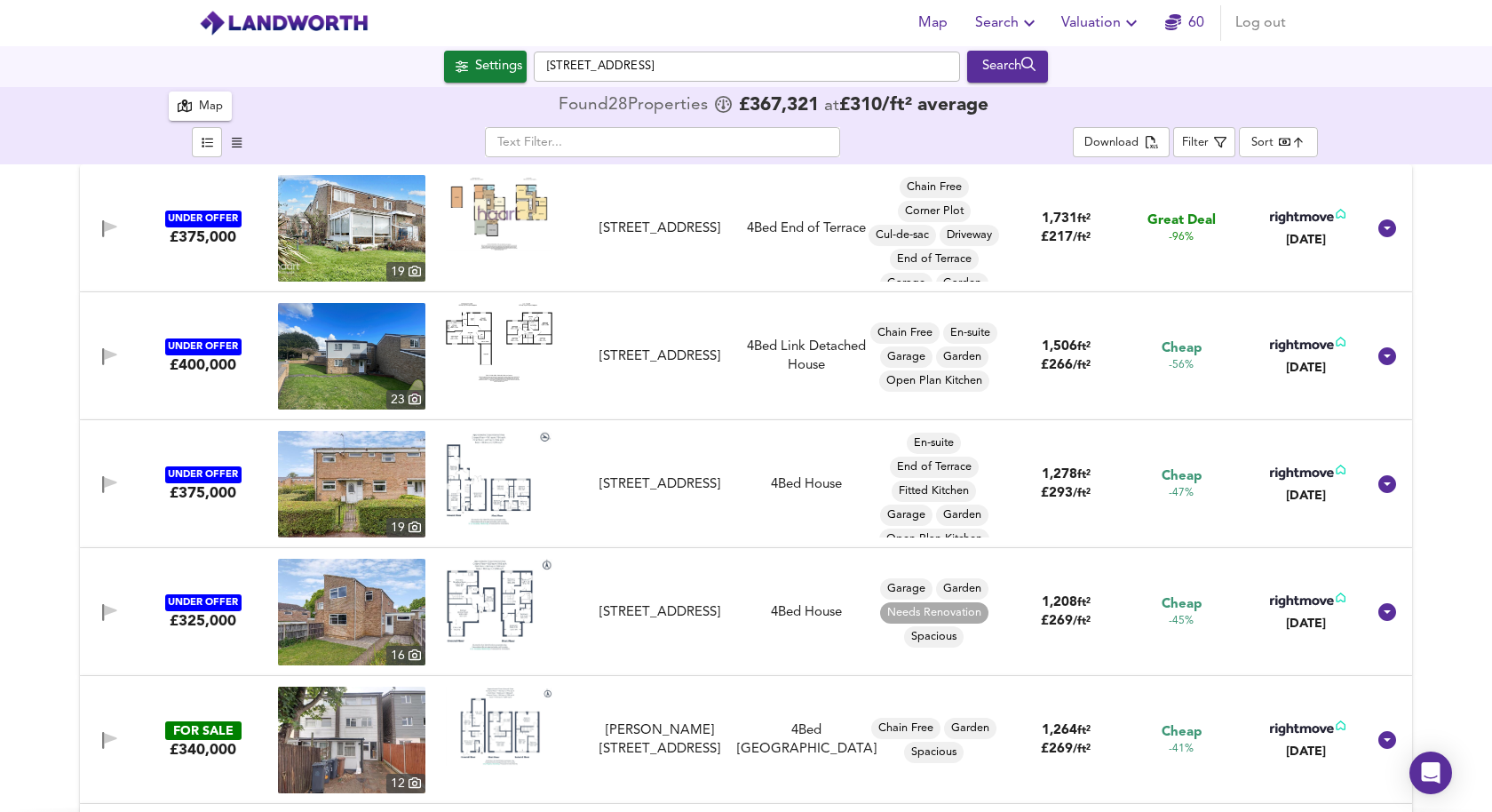
click at [508, 212] on img at bounding box center [499, 213] width 107 height 76
click at [364, 226] on img at bounding box center [351, 229] width 147 height 107
click at [504, 331] on img at bounding box center [499, 342] width 107 height 79
click at [487, 487] on img at bounding box center [499, 477] width 107 height 94
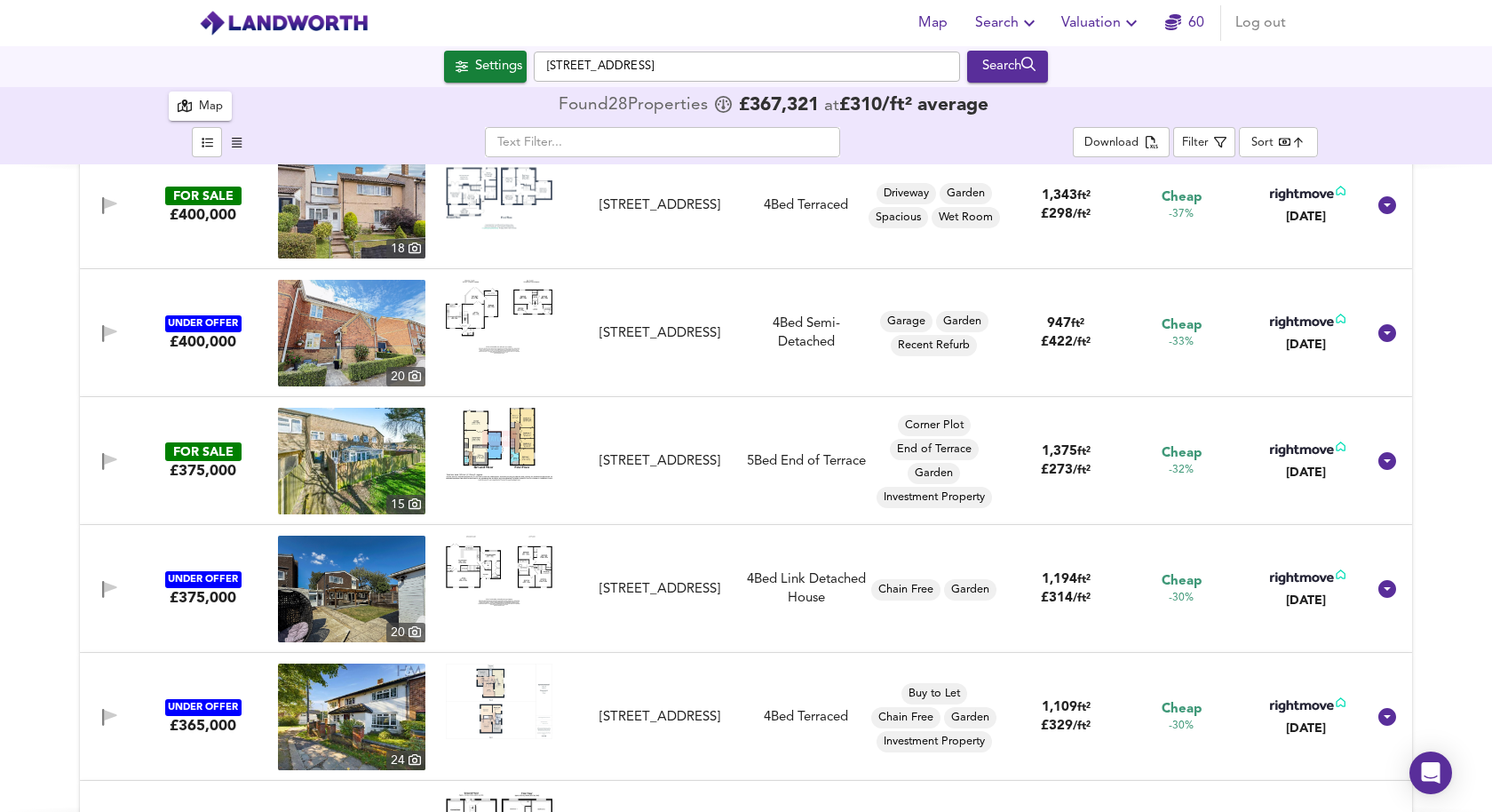
scroll to position [767, 0]
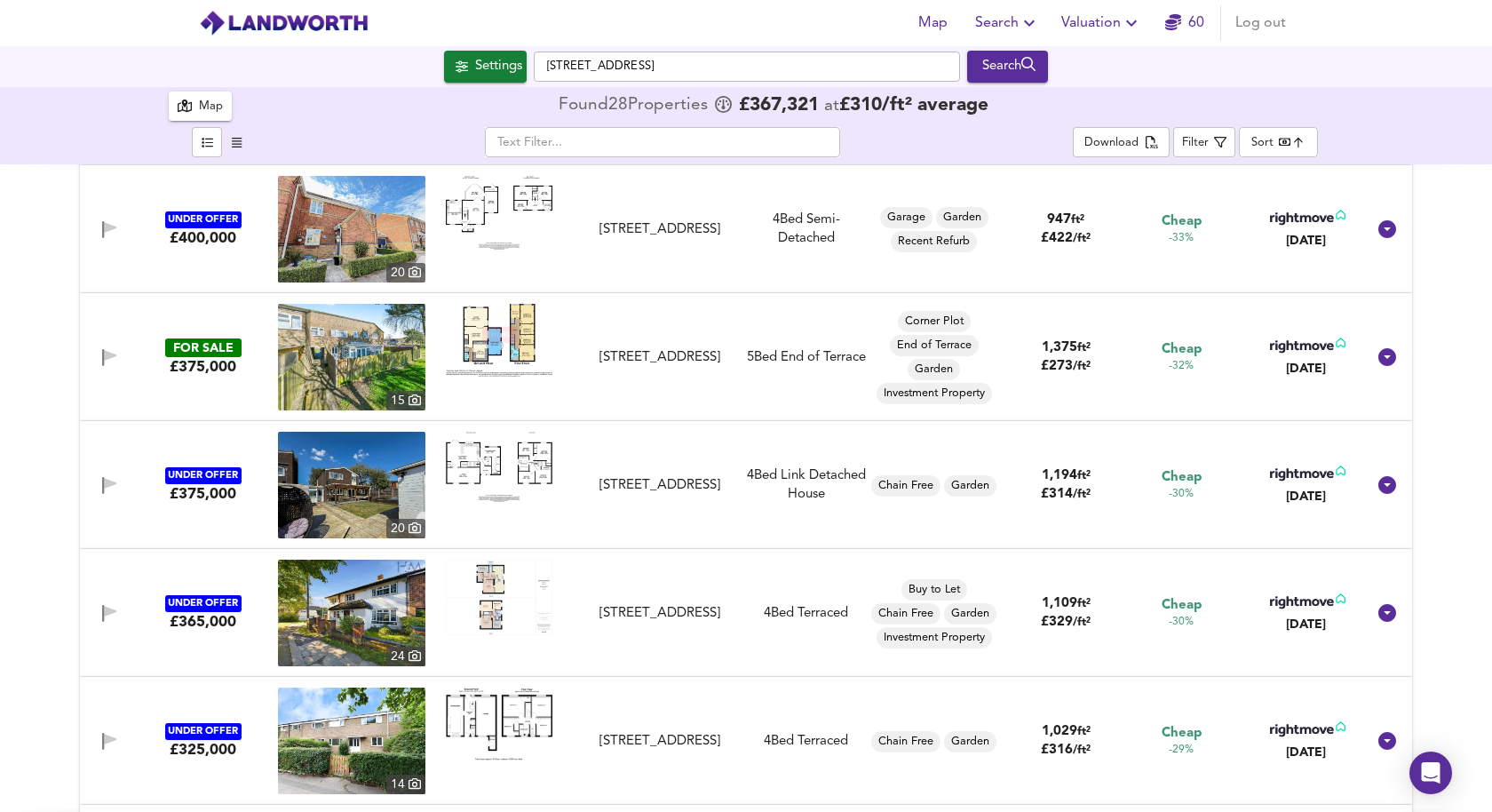
click at [1271, 131] on body "Map Search Valuation 60 Log out Settings [STREET_ADDRESS] Search 28 Results Ave…" at bounding box center [746, 406] width 1492 height 812
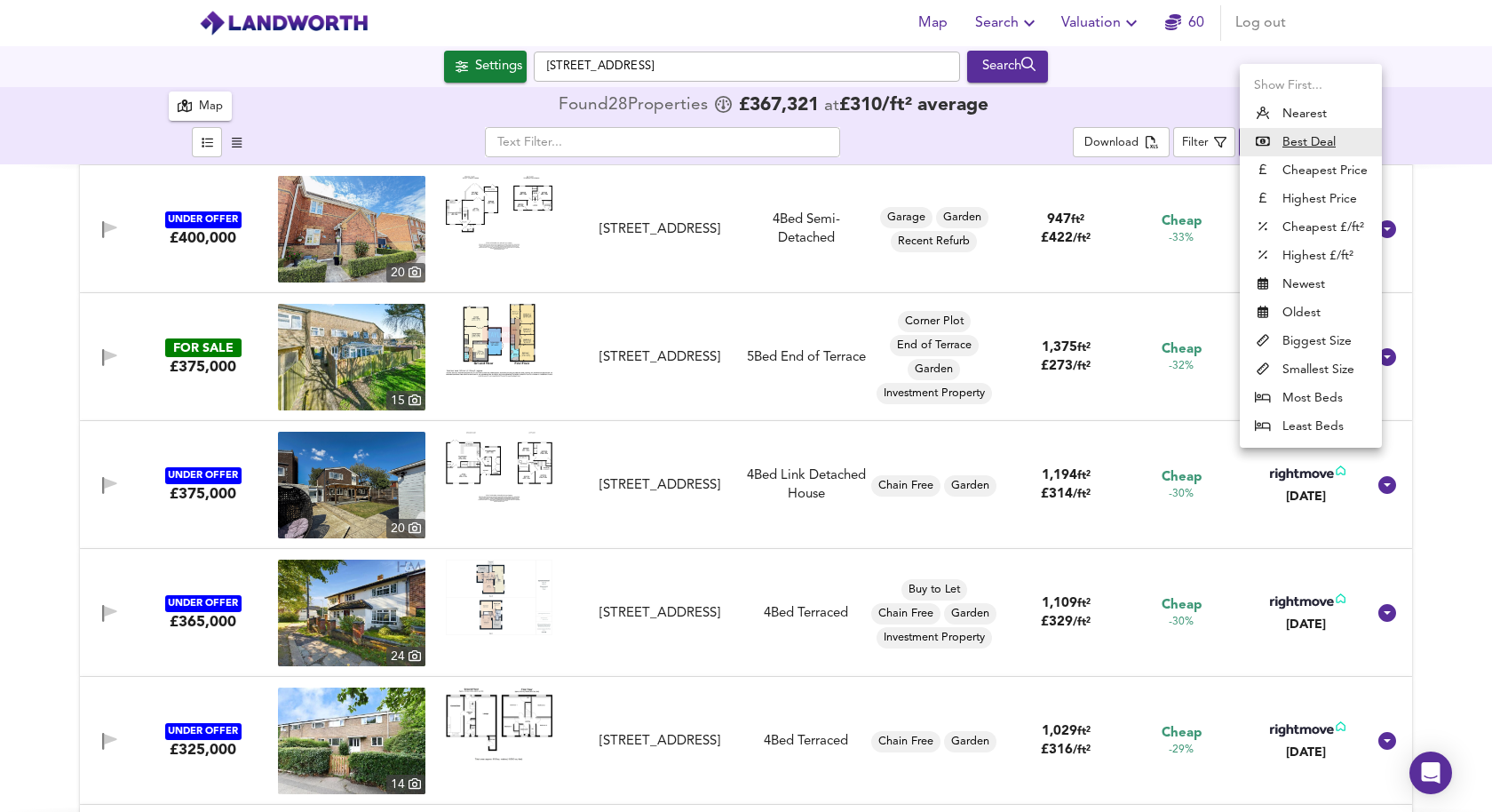
click at [1317, 343] on li "Biggest Size" at bounding box center [1310, 341] width 142 height 28
type input "biggest"
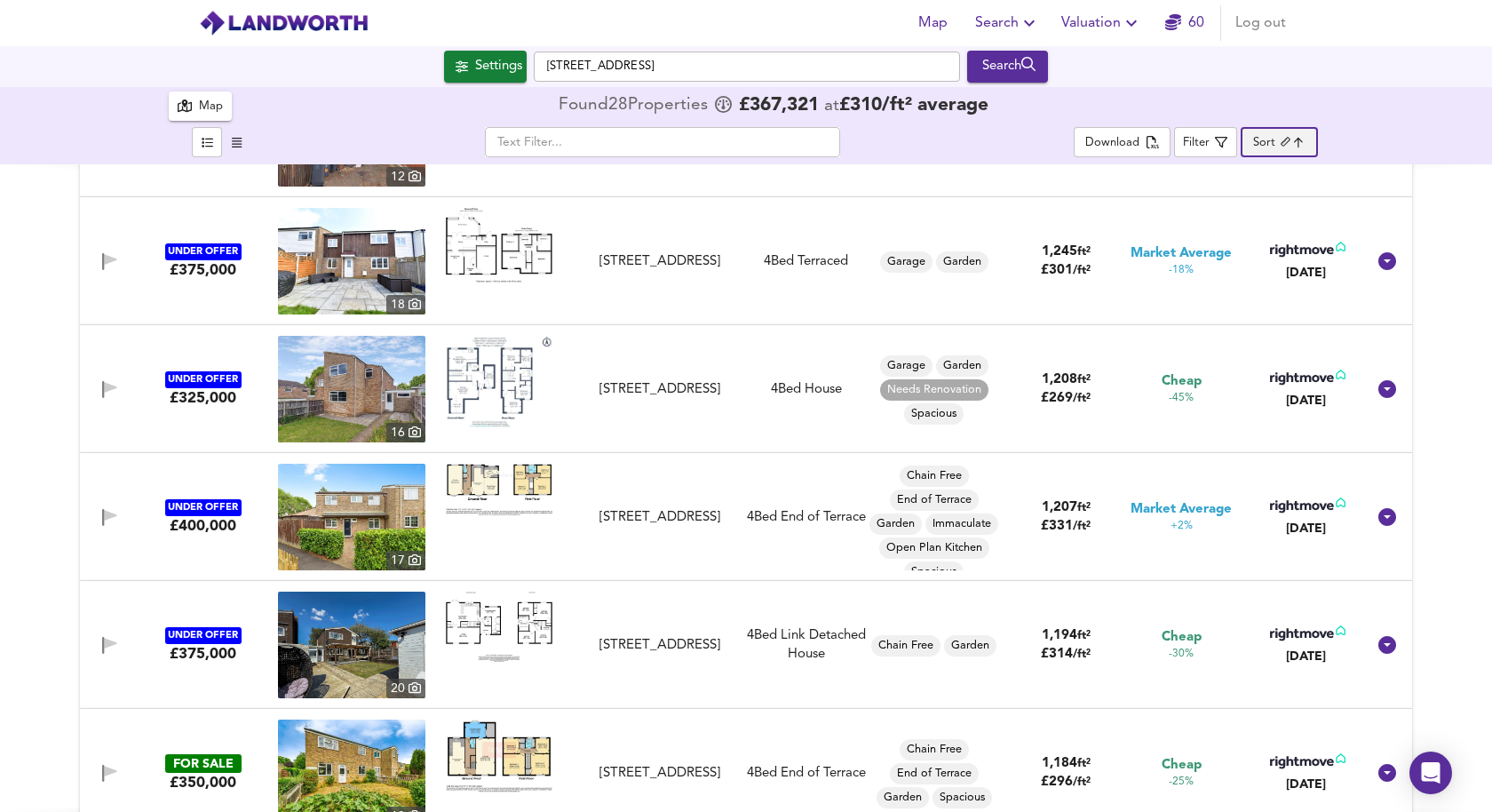
scroll to position [1016, 0]
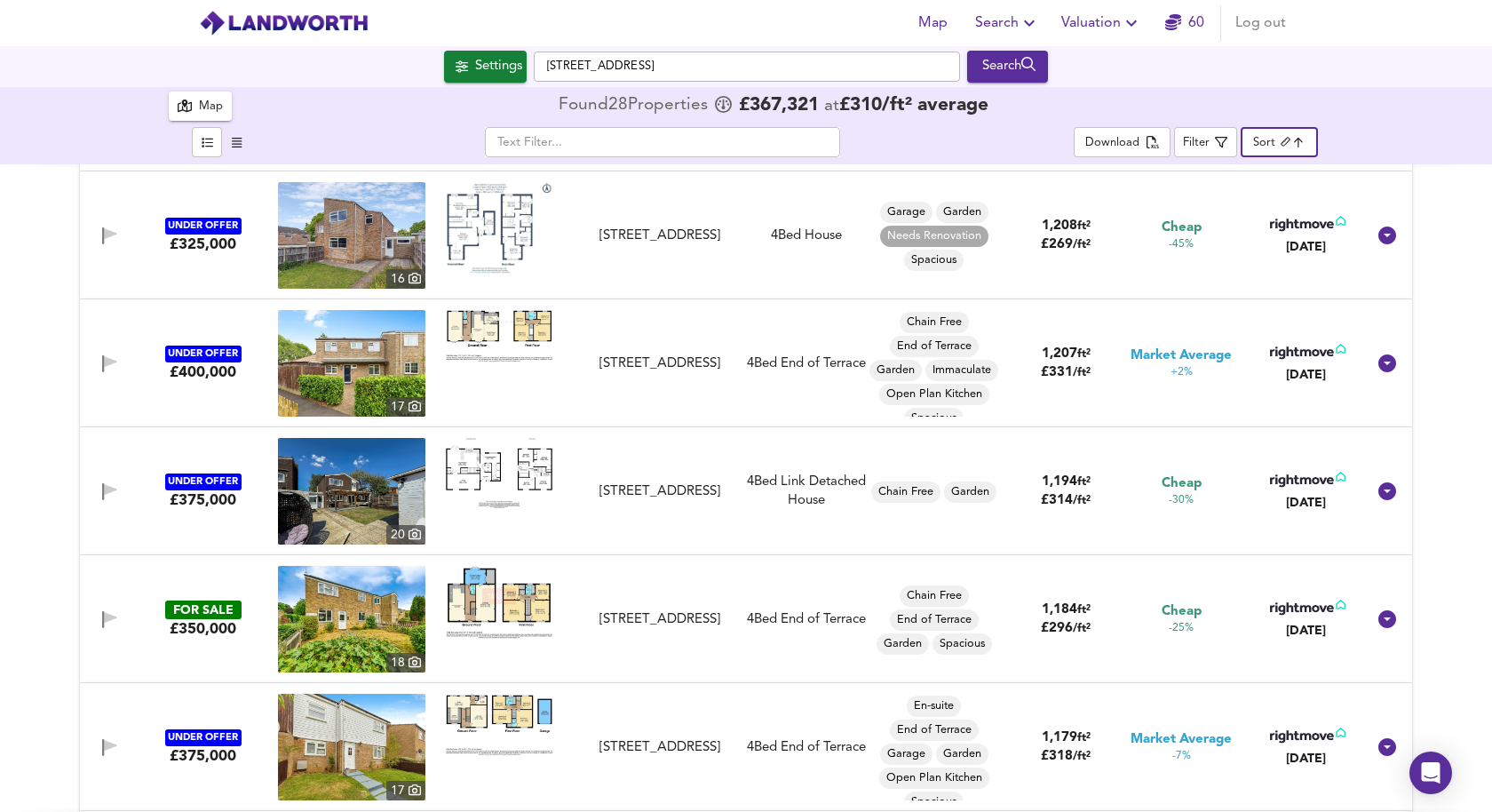
click at [524, 590] on img at bounding box center [499, 602] width 107 height 72
click at [530, 600] on img at bounding box center [499, 602] width 107 height 72
click at [351, 606] on img at bounding box center [351, 619] width 147 height 107
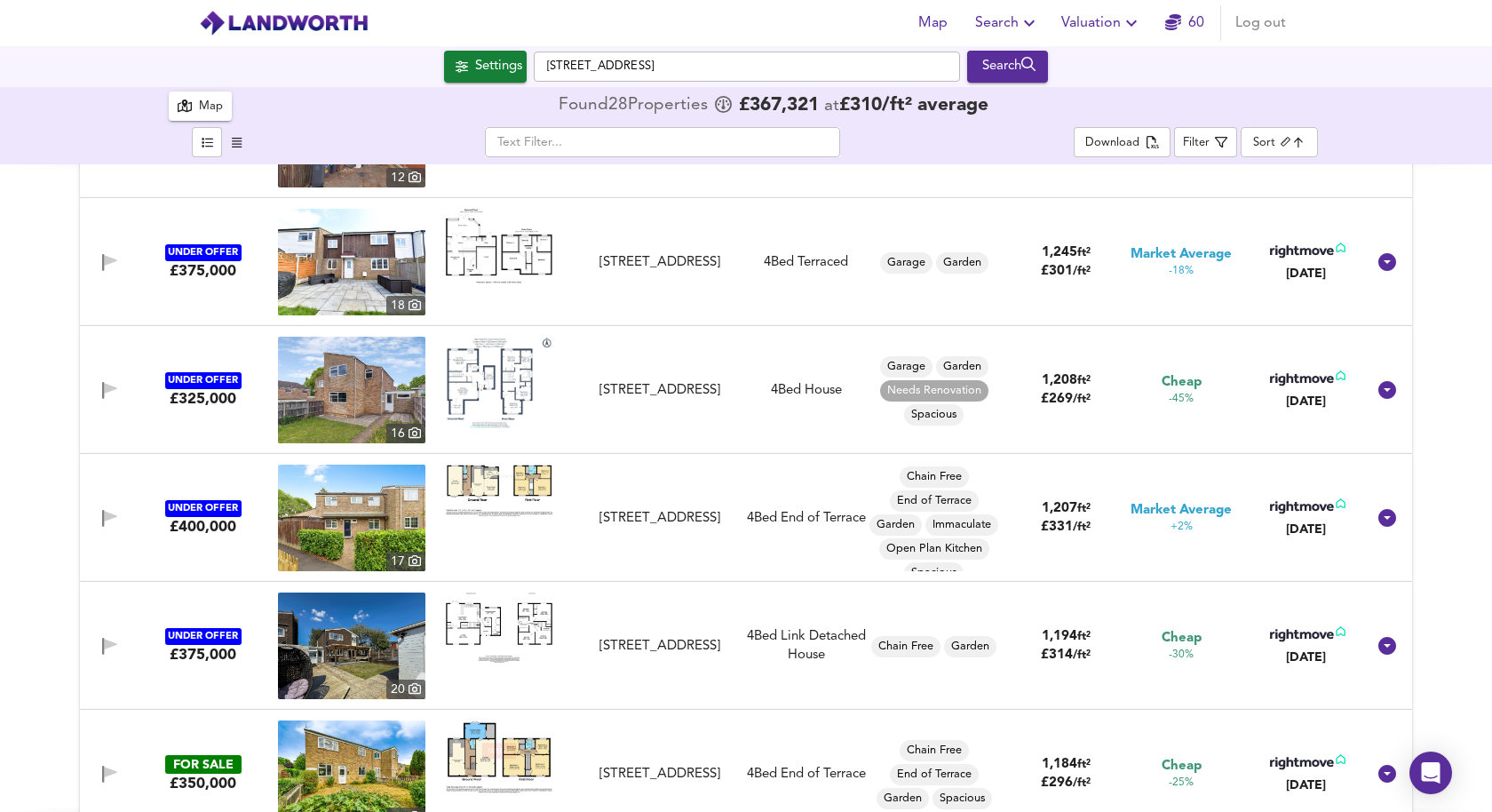
scroll to position [0, 0]
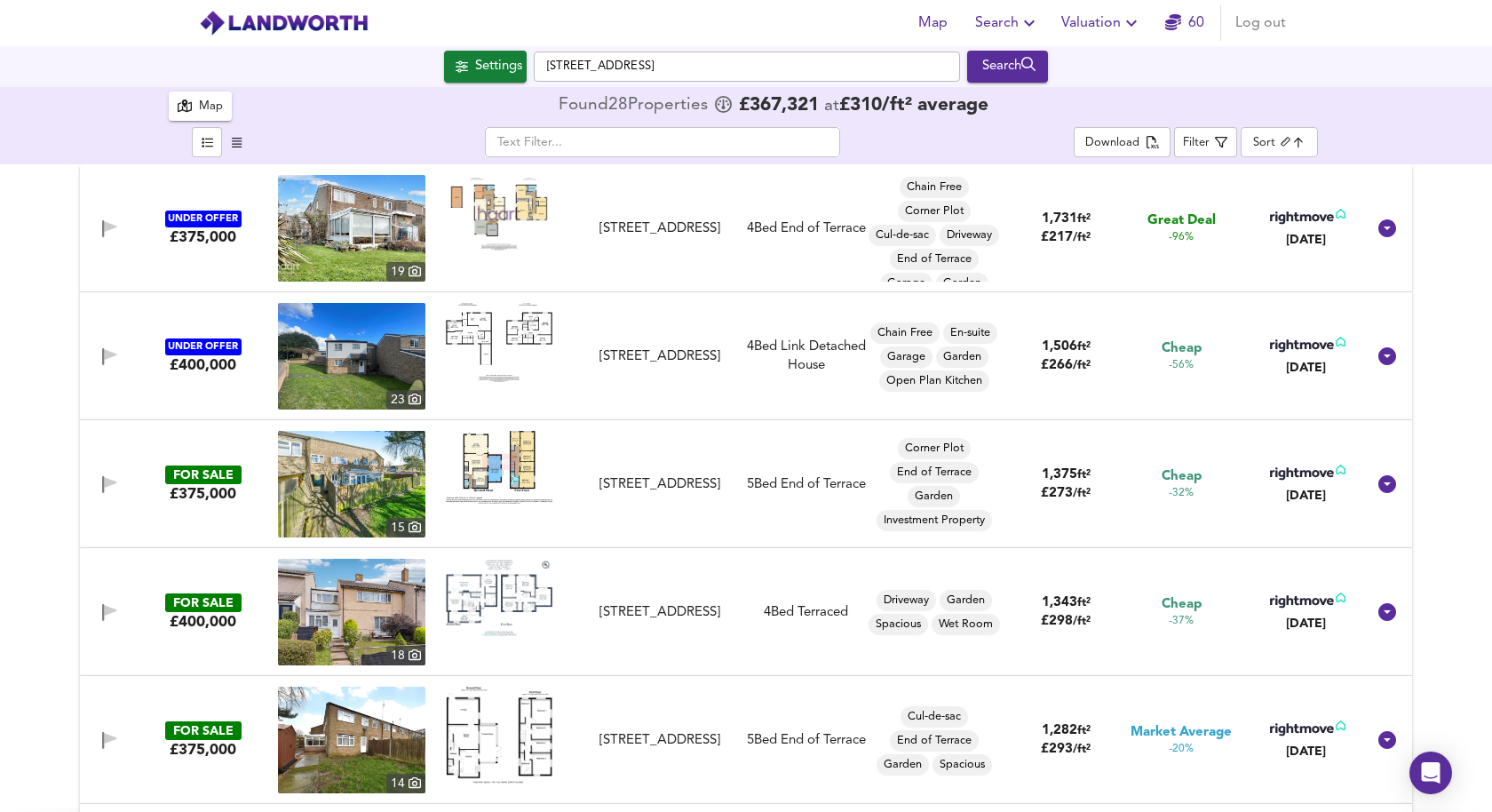
click at [510, 200] on img at bounding box center [499, 213] width 107 height 76
click at [347, 210] on img at bounding box center [351, 229] width 147 height 107
